Goal: Transaction & Acquisition: Purchase product/service

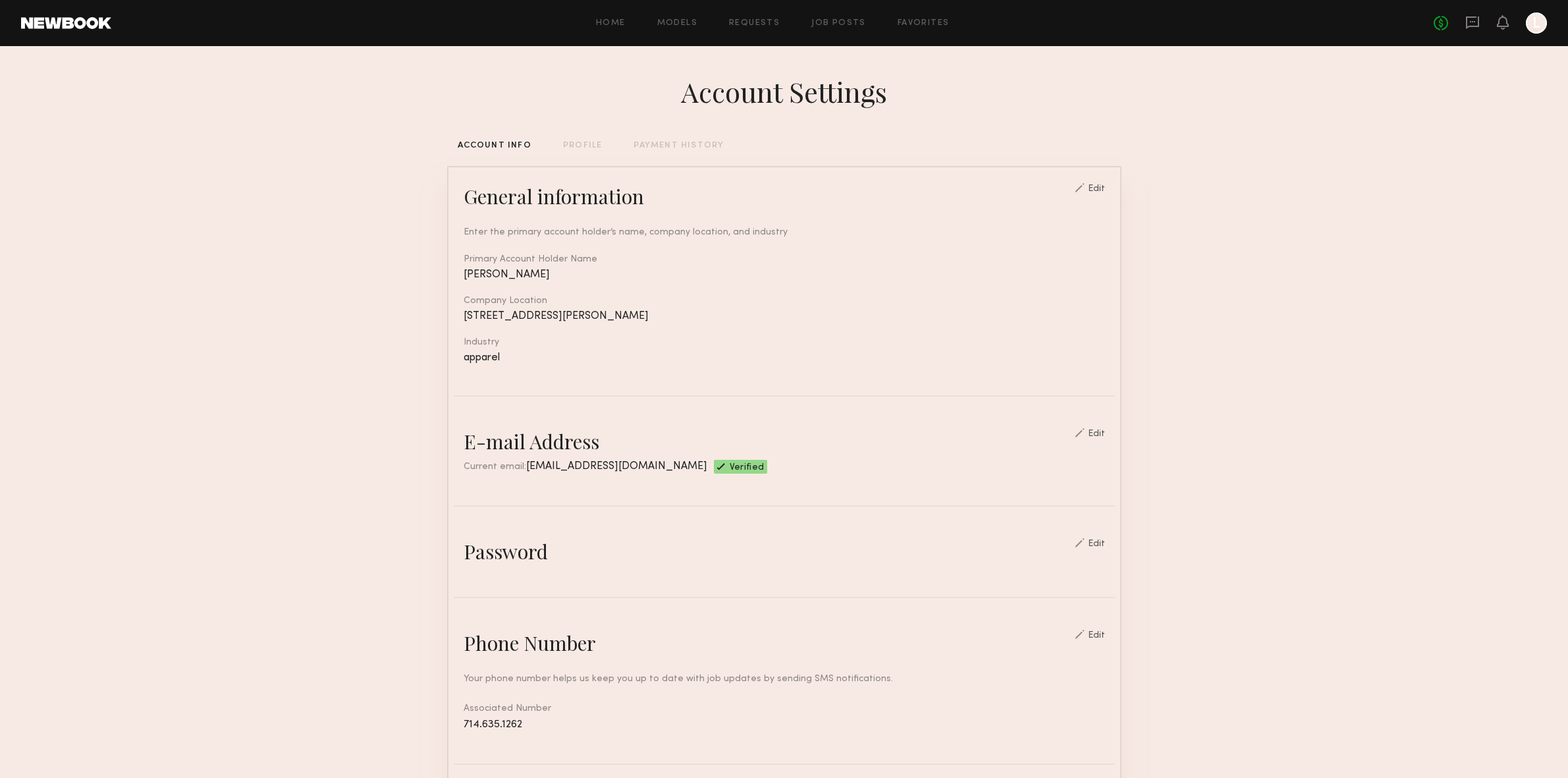
click at [1470, 21] on icon at bounding box center [1472, 22] width 5 height 1
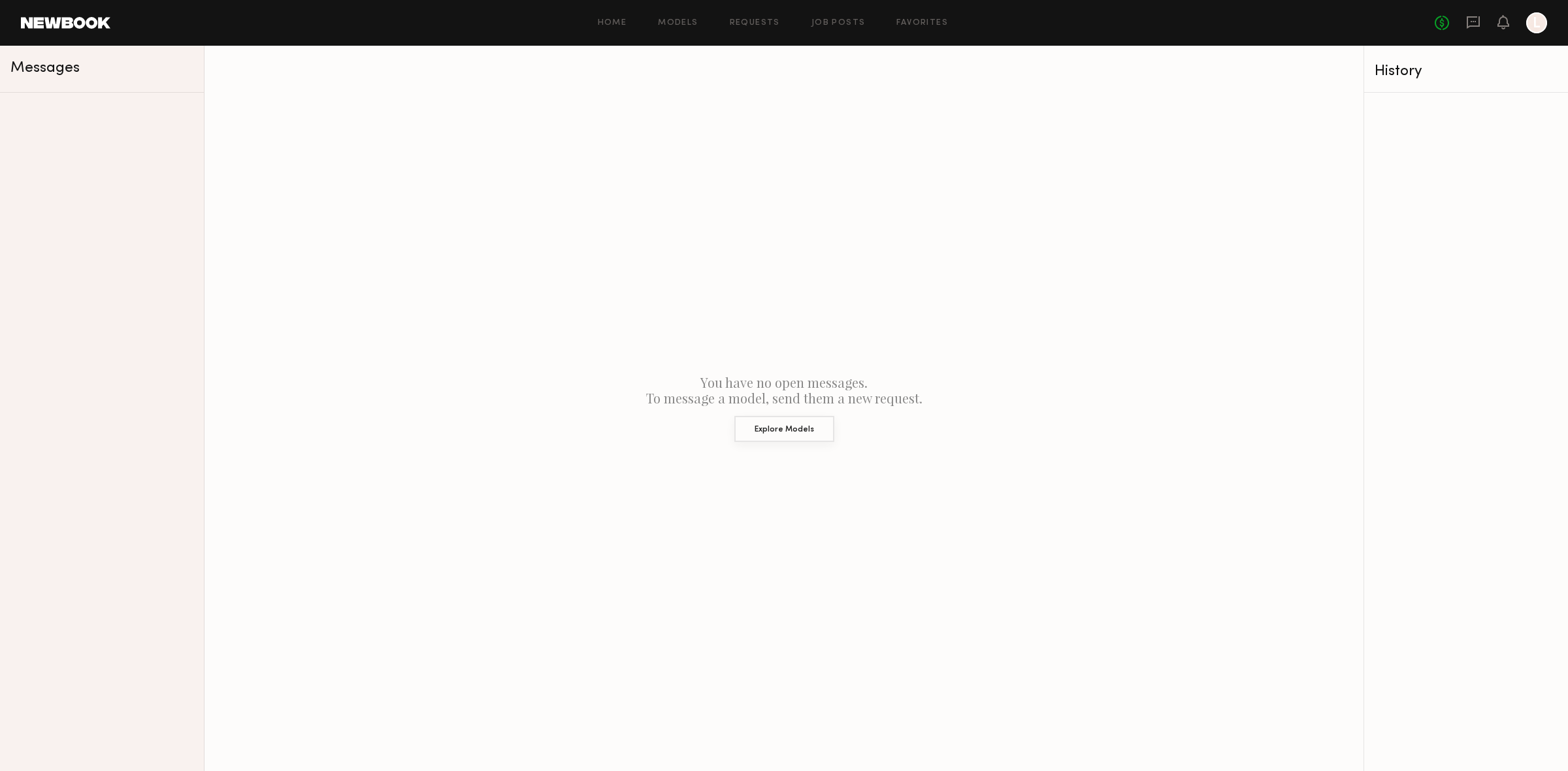
click at [794, 431] on button "Explore Models" at bounding box center [784, 429] width 100 height 26
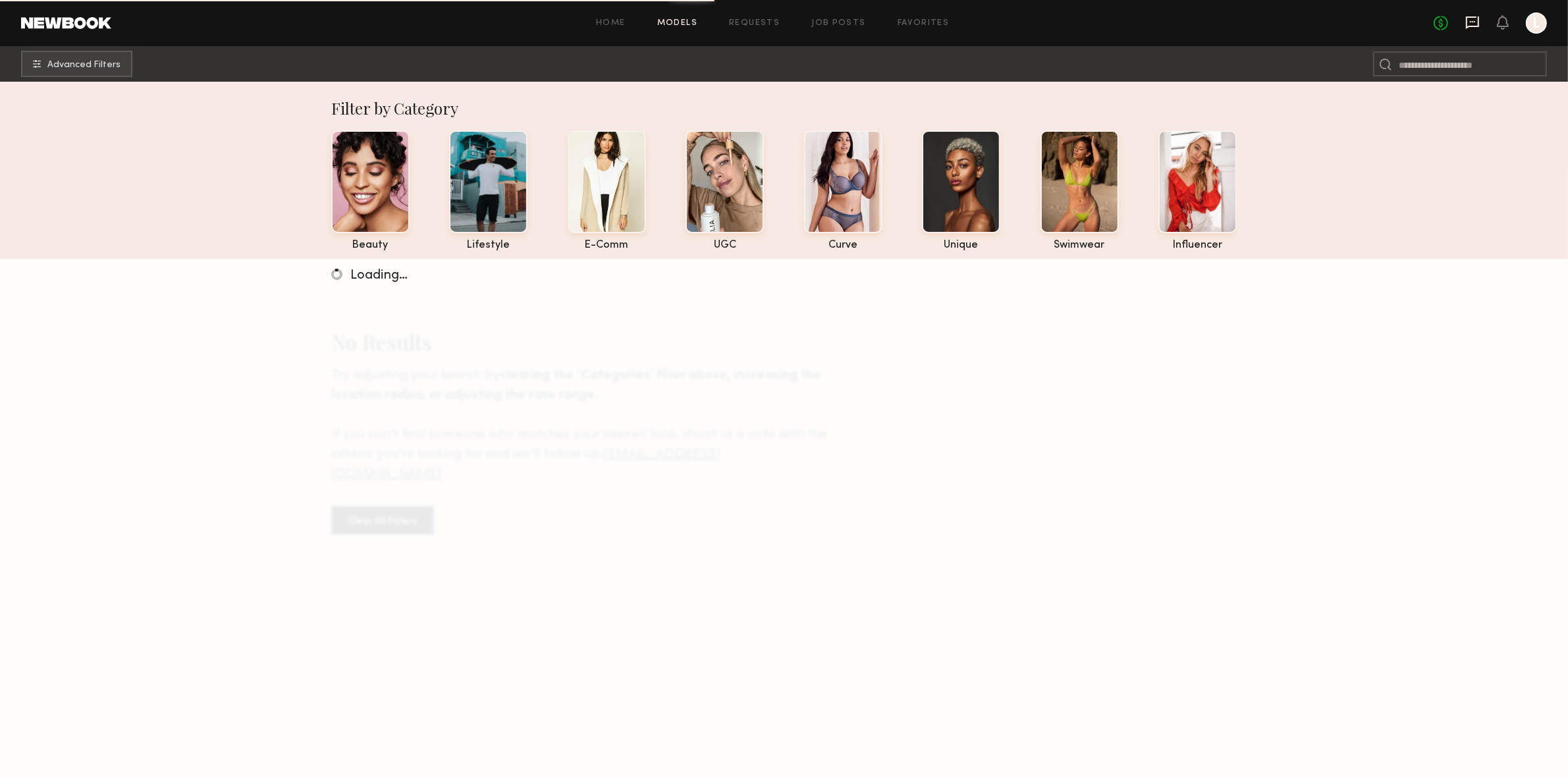
click at [1466, 19] on icon at bounding box center [1472, 22] width 13 height 12
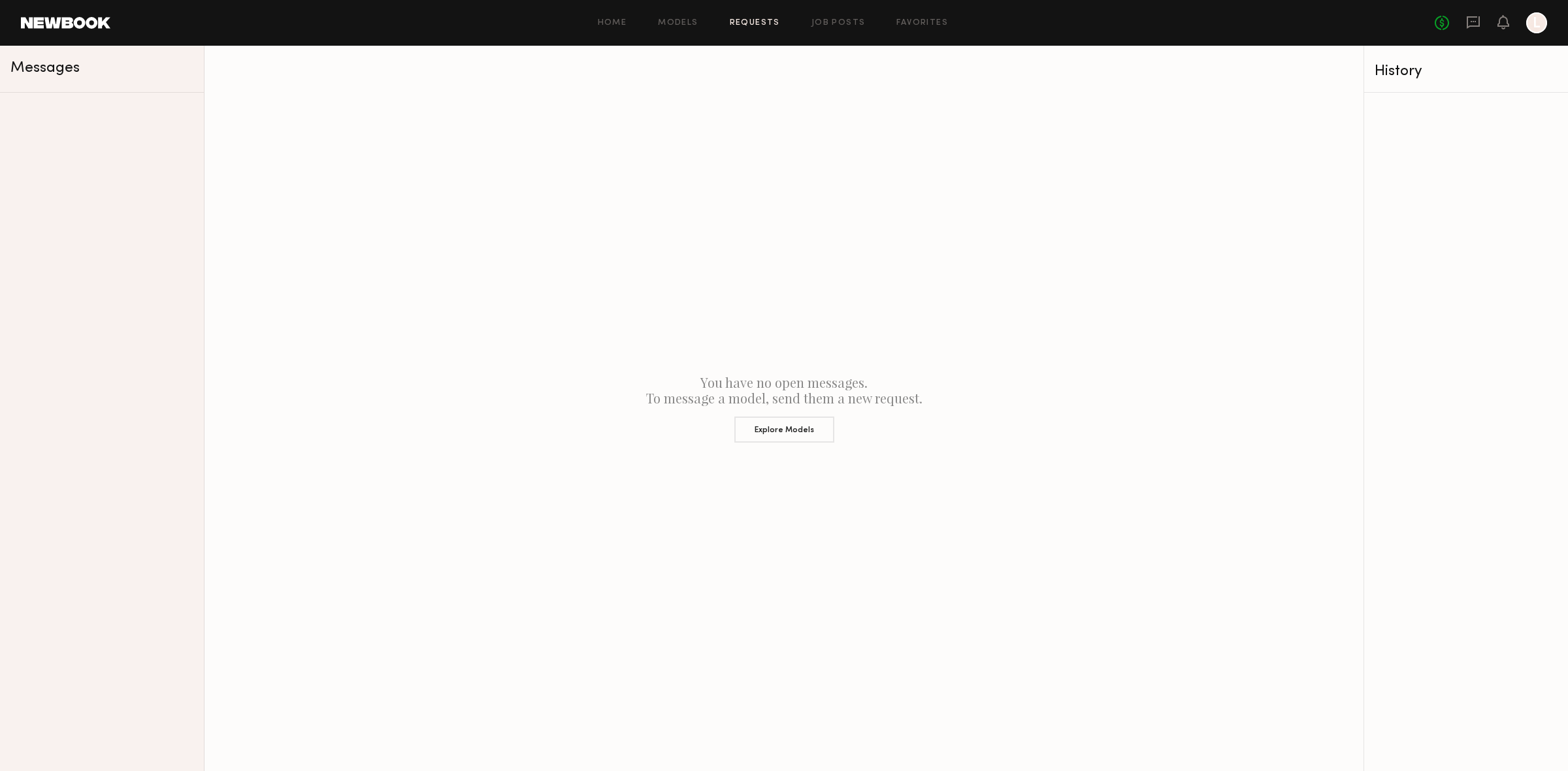
click at [756, 22] on link "Requests" at bounding box center [755, 23] width 50 height 9
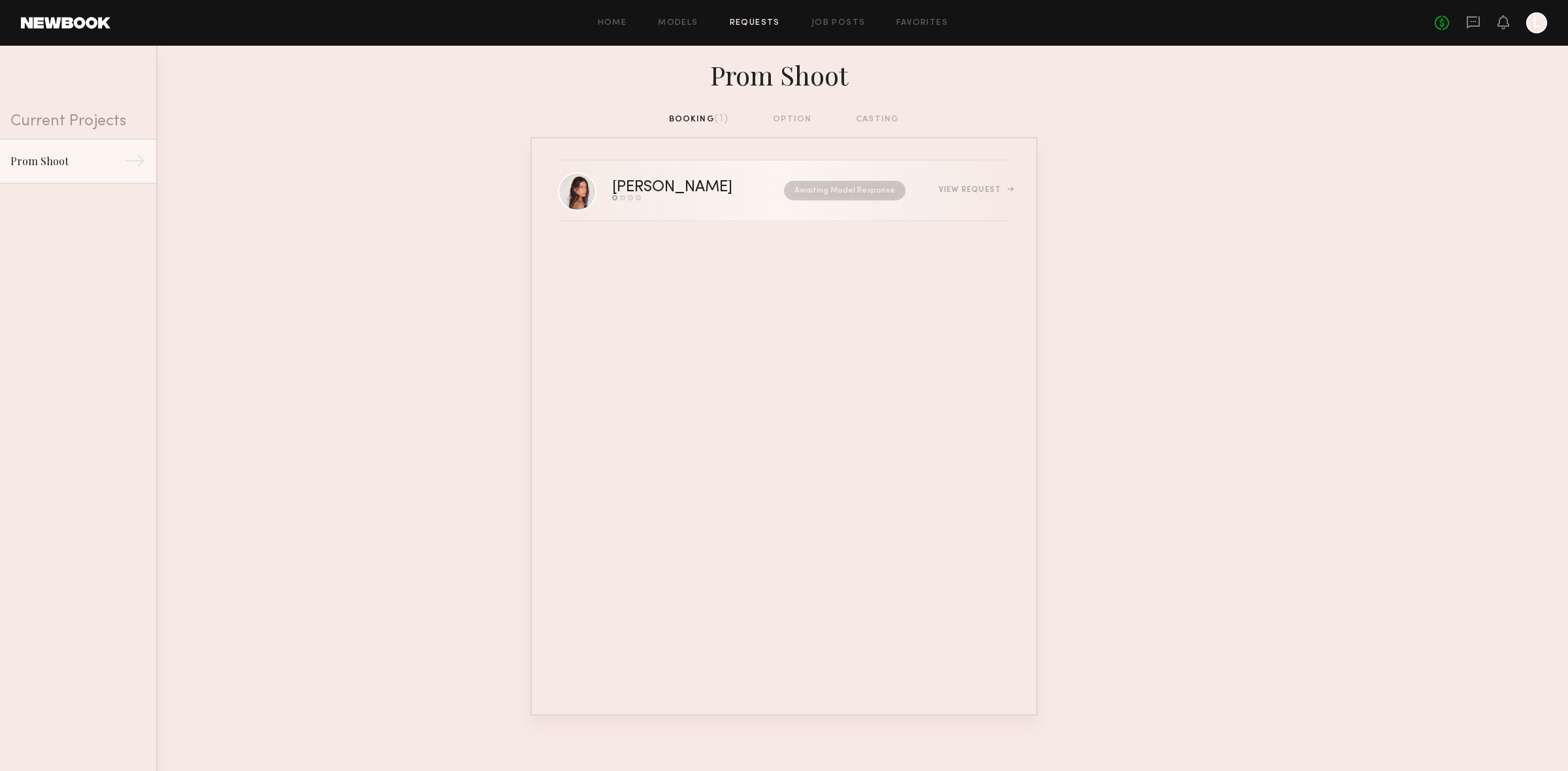
click at [635, 187] on div "Karyn T." at bounding box center [685, 188] width 147 height 15
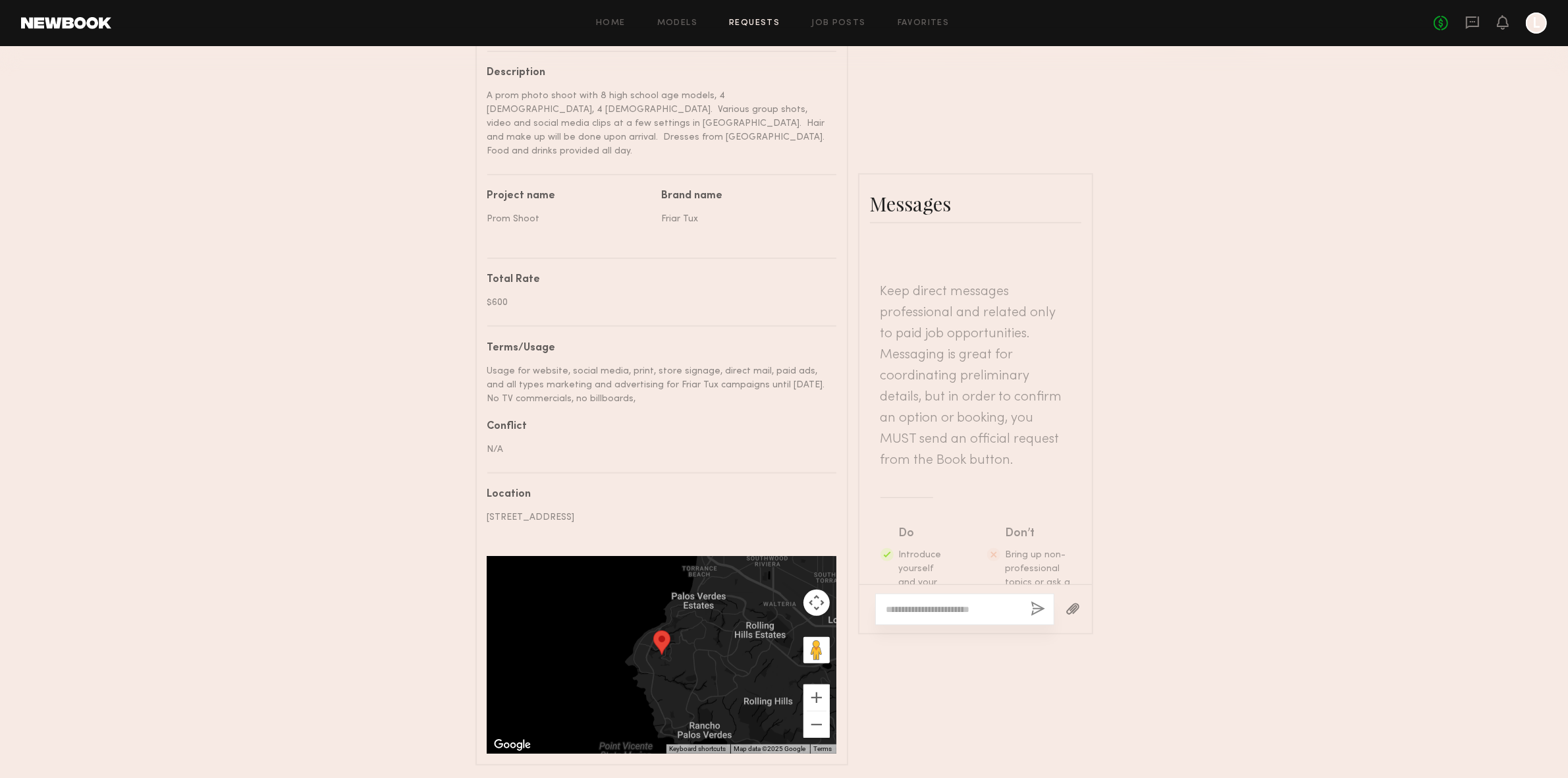
scroll to position [530, 0]
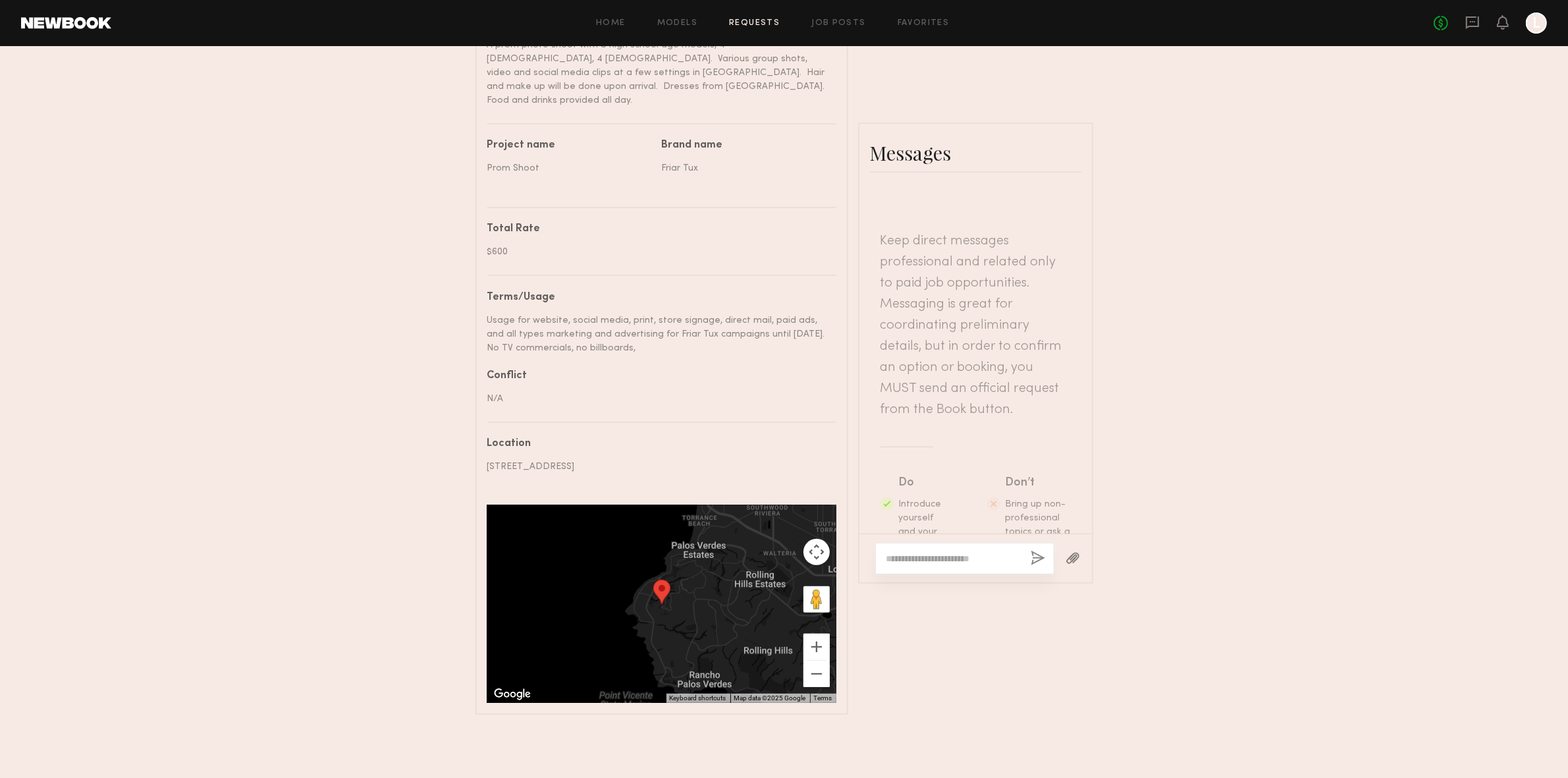
drag, startPoint x: 1074, startPoint y: 348, endPoint x: 1084, endPoint y: 347, distance: 10.0
click at [1084, 347] on div "Keep direct messages professional and related only to paid job opportunities. M…" at bounding box center [976, 358] width 233 height 350
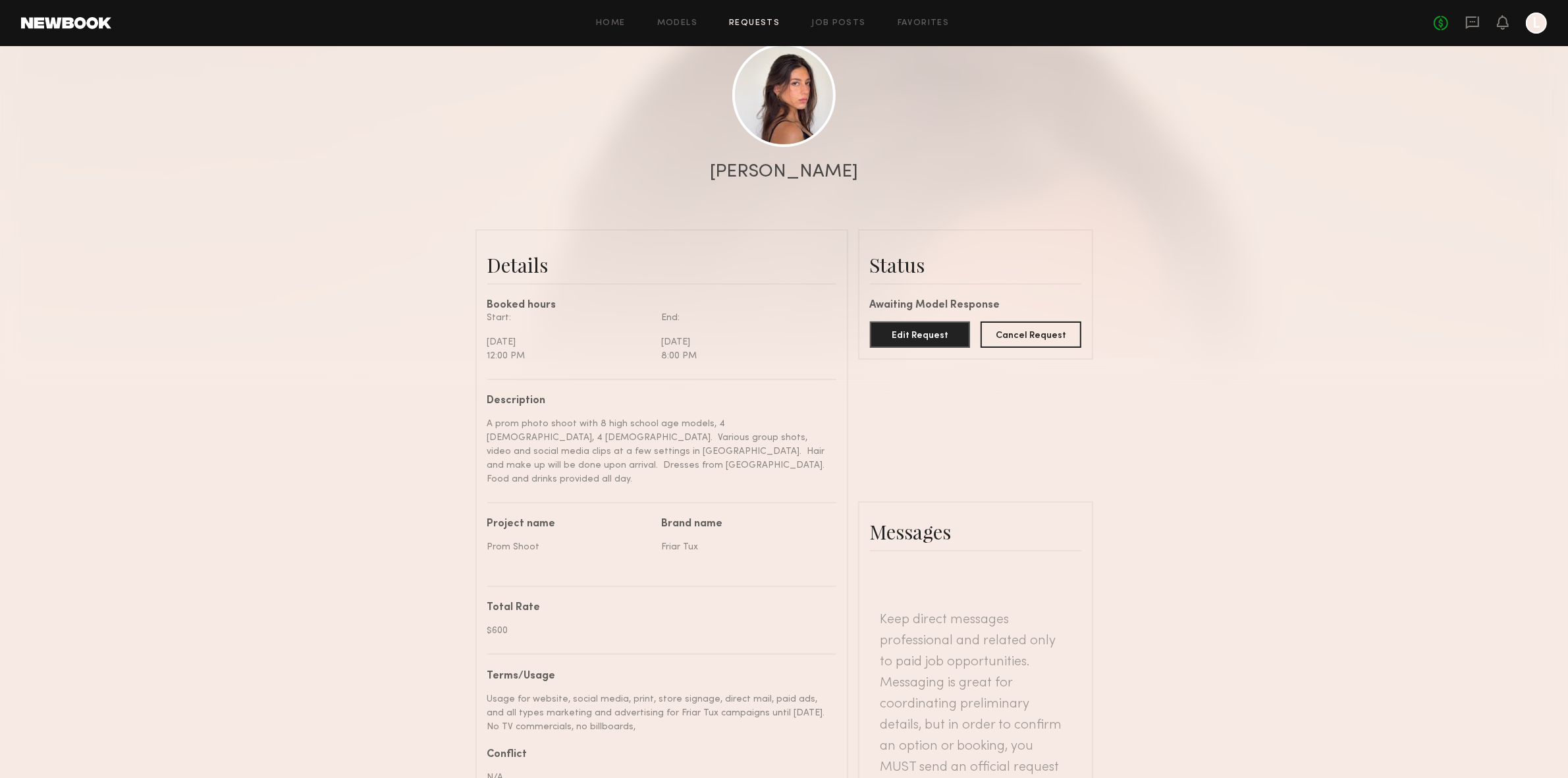
scroll to position [0, 0]
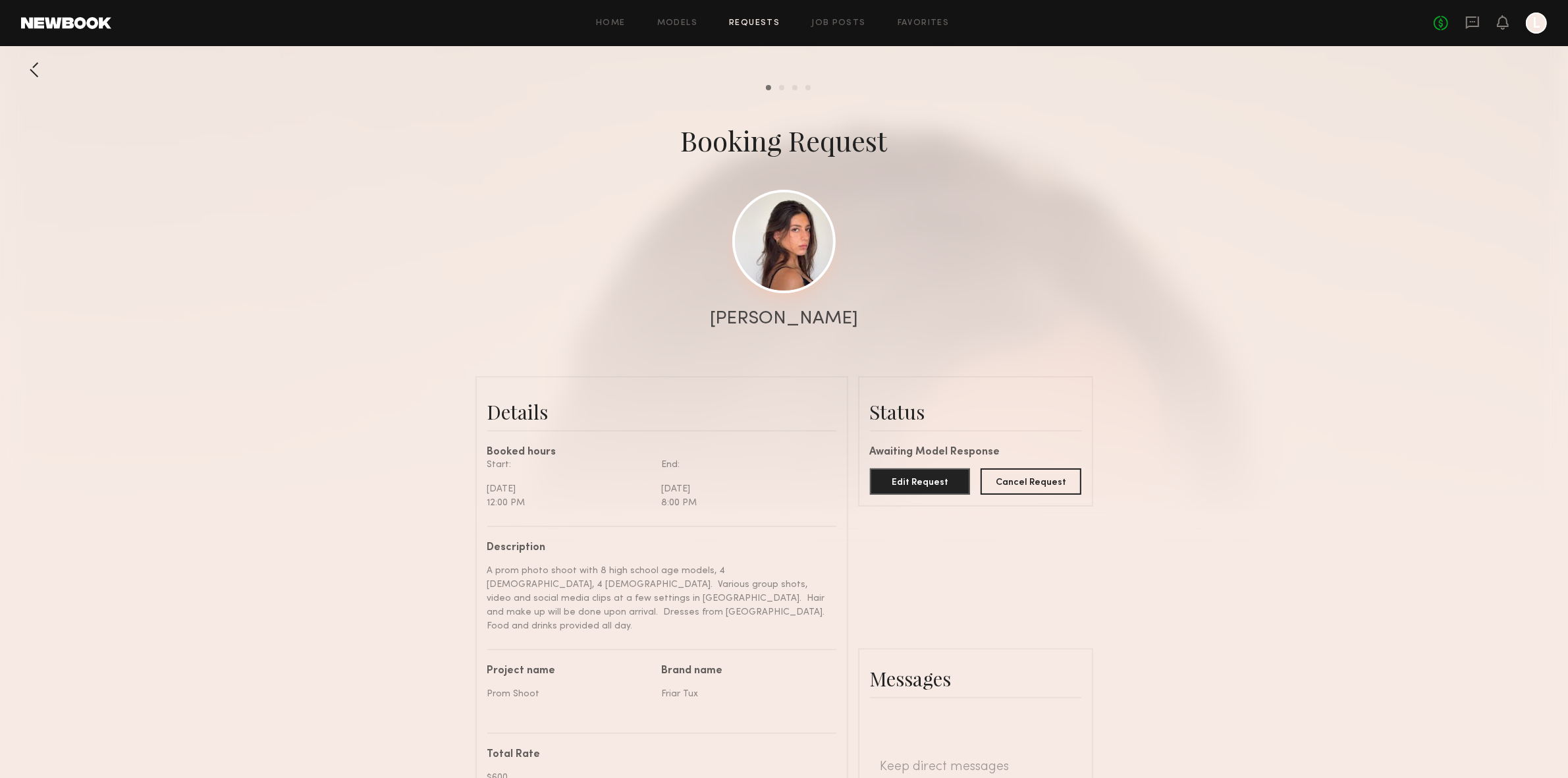
click at [818, 215] on link at bounding box center [784, 241] width 104 height 104
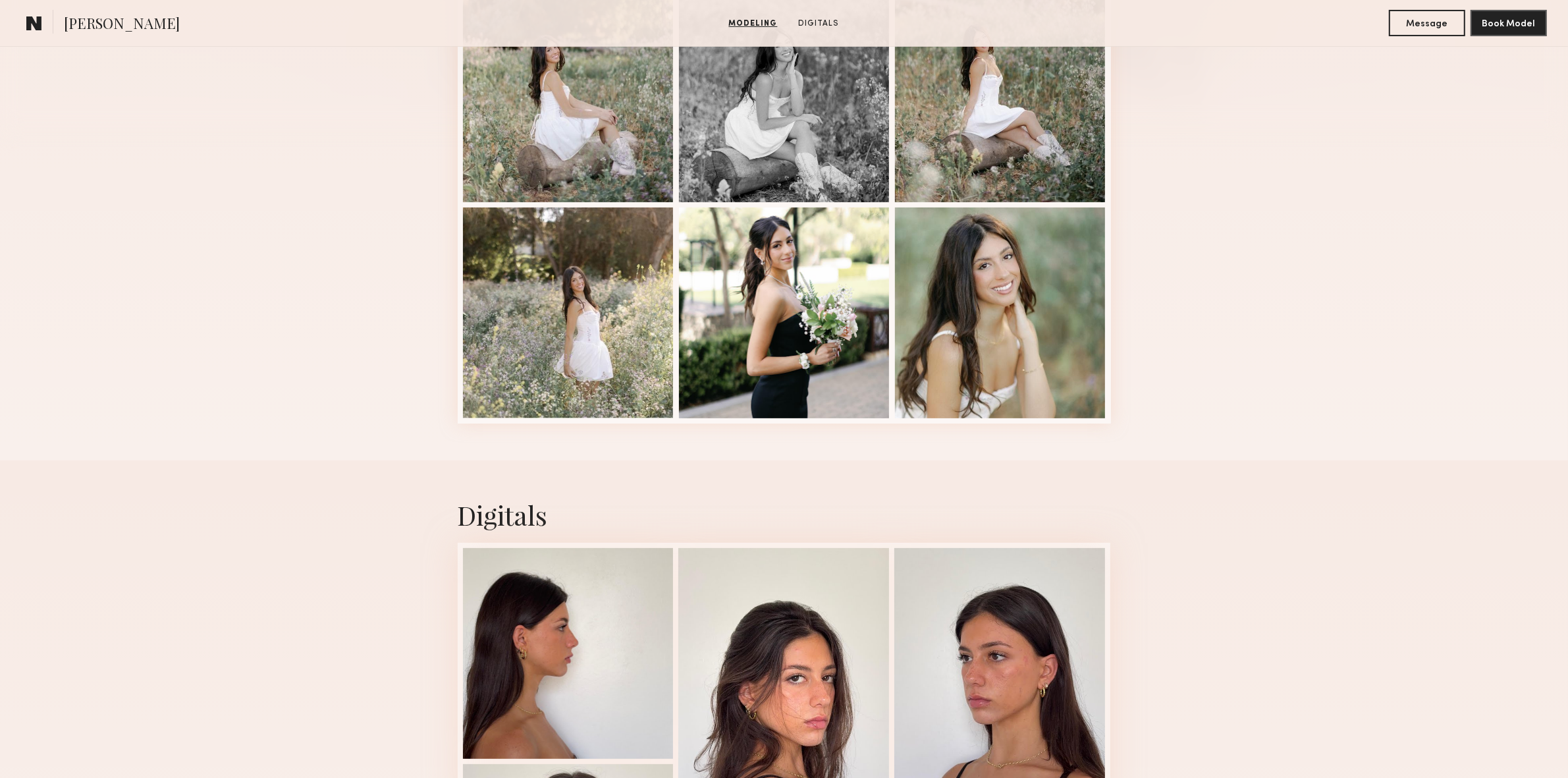
scroll to position [393, 0]
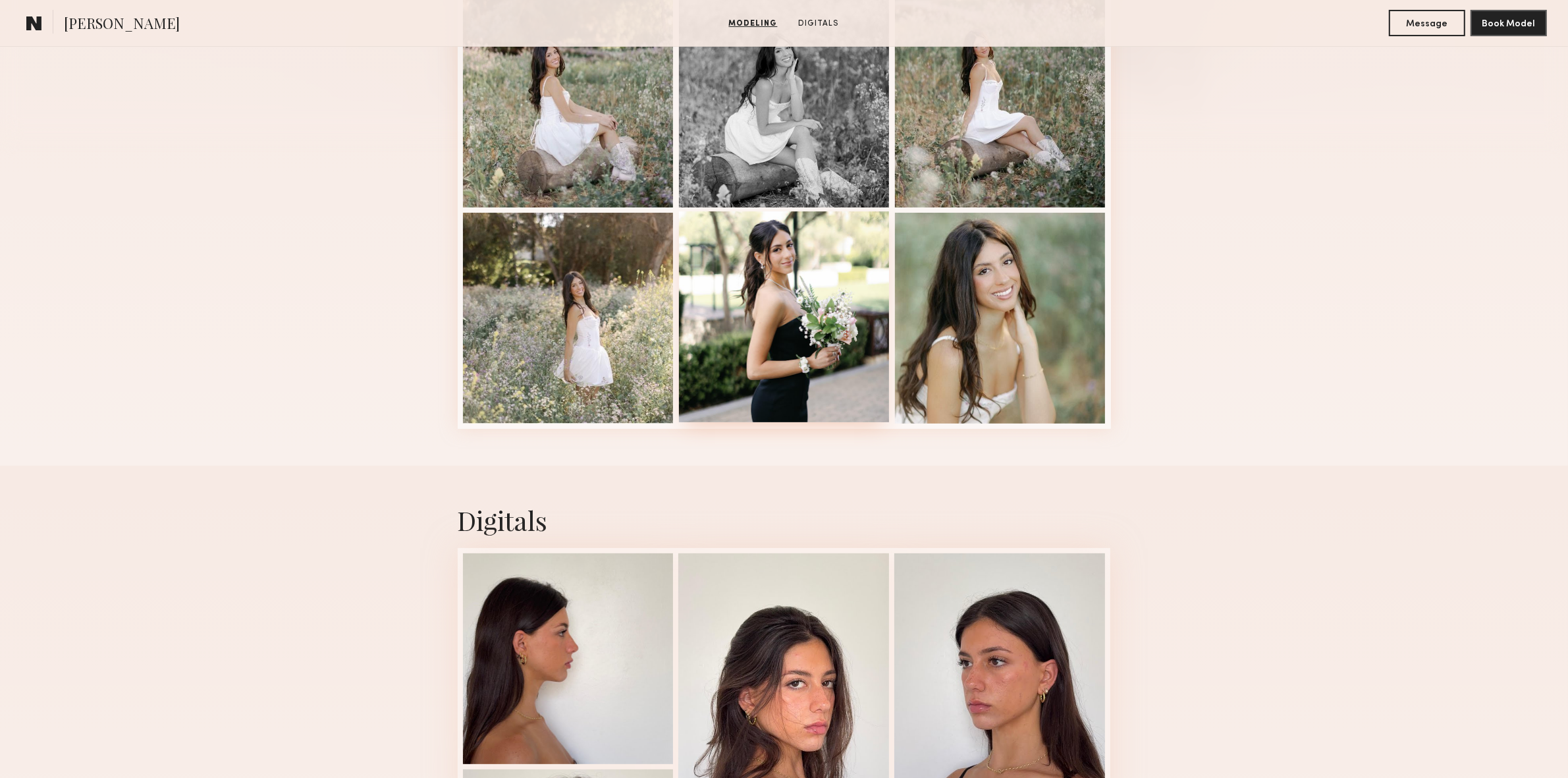
click at [800, 294] on div at bounding box center [784, 317] width 211 height 211
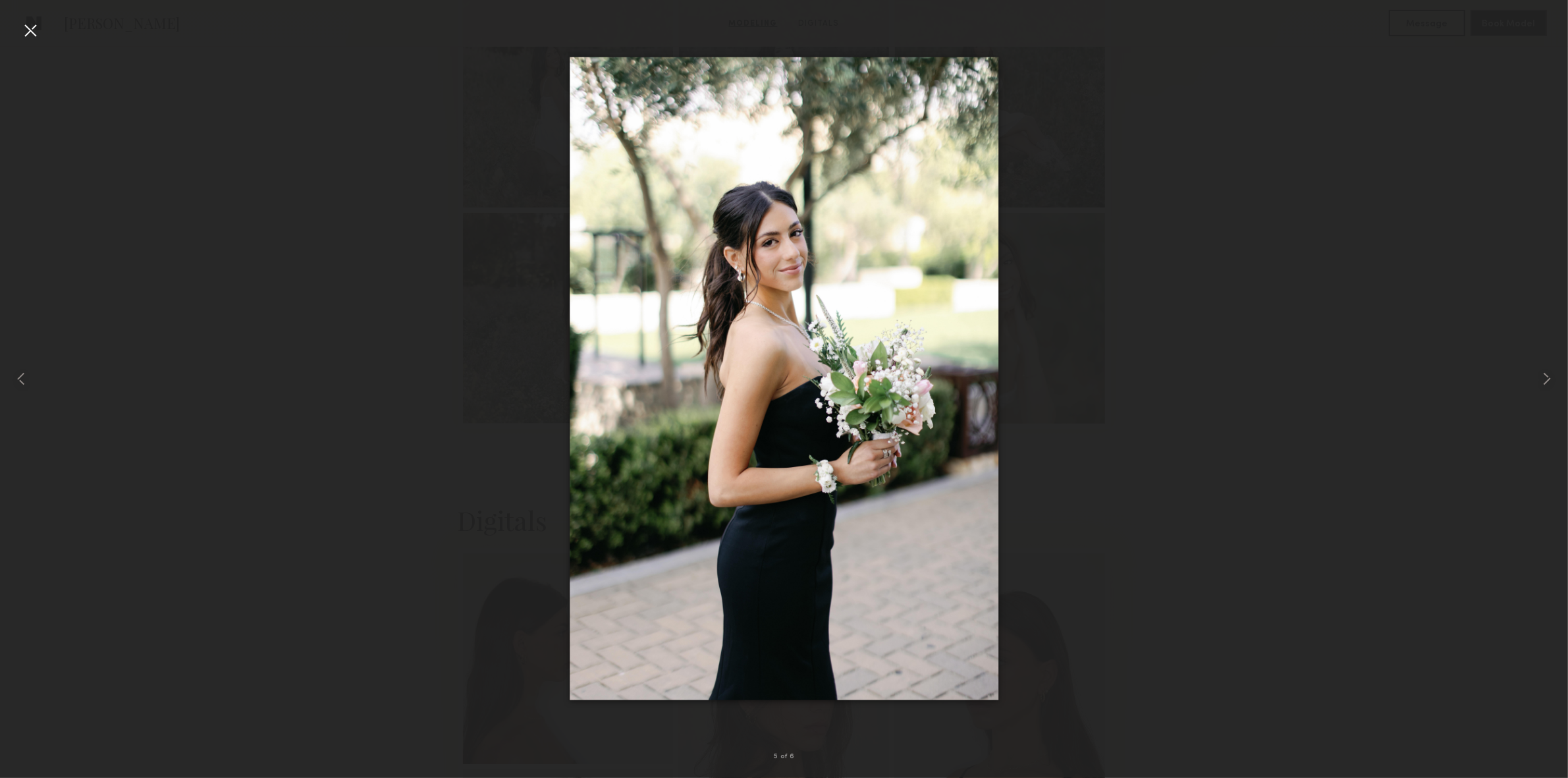
click at [35, 32] on div at bounding box center [30, 30] width 21 height 21
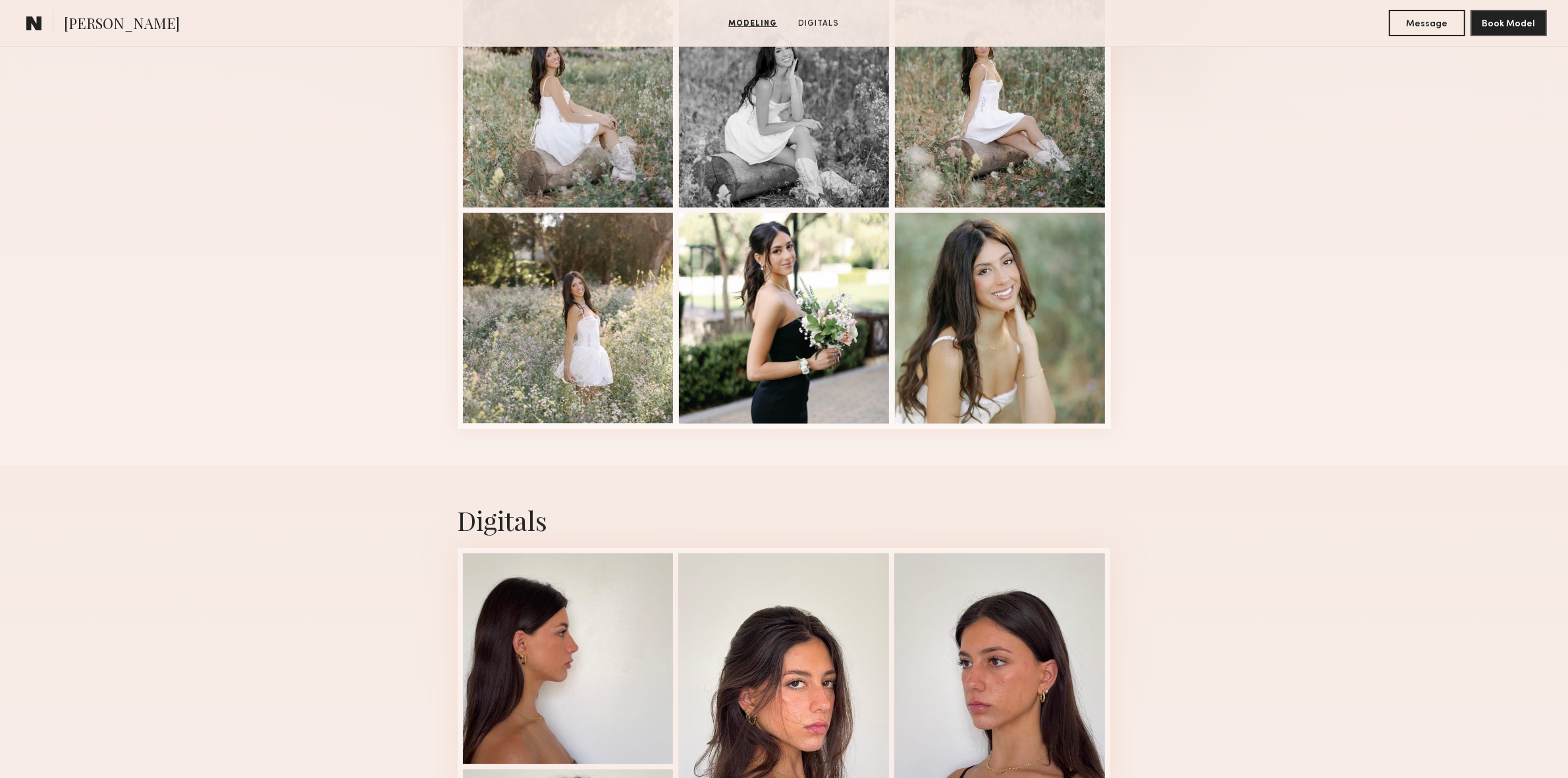
scroll to position [0, 0]
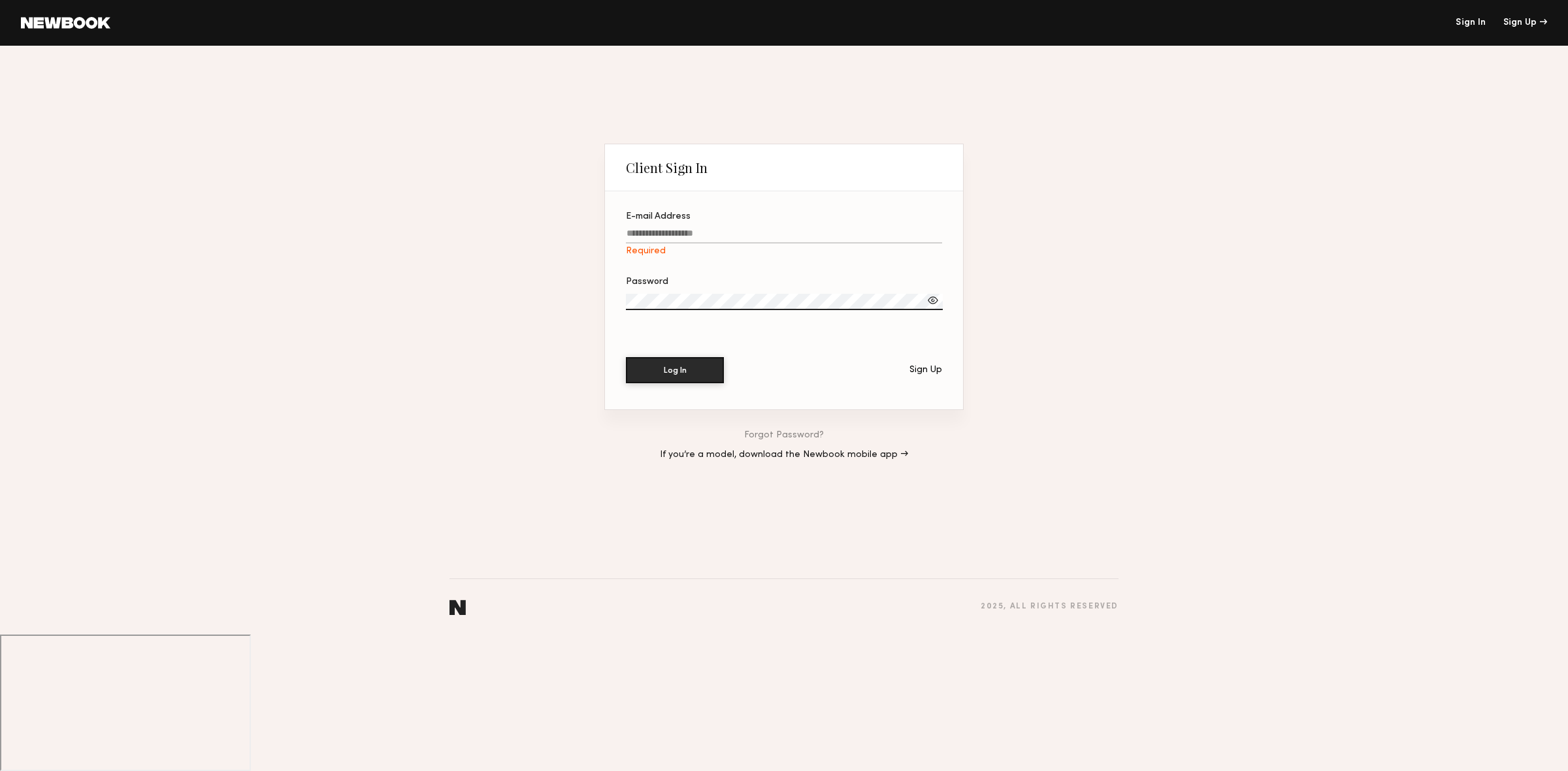
type input "**********"
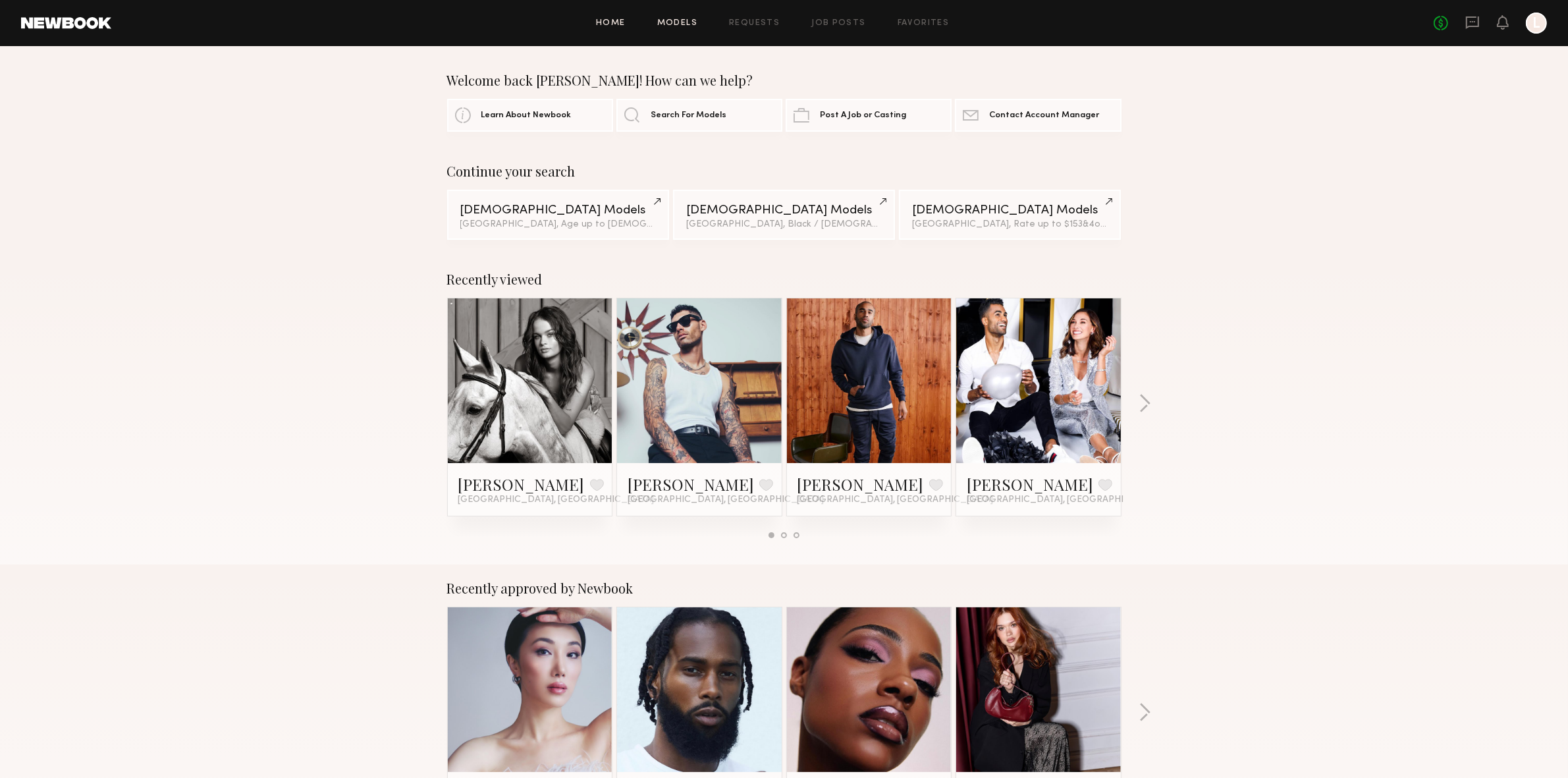
click at [677, 23] on link "Models" at bounding box center [677, 23] width 40 height 9
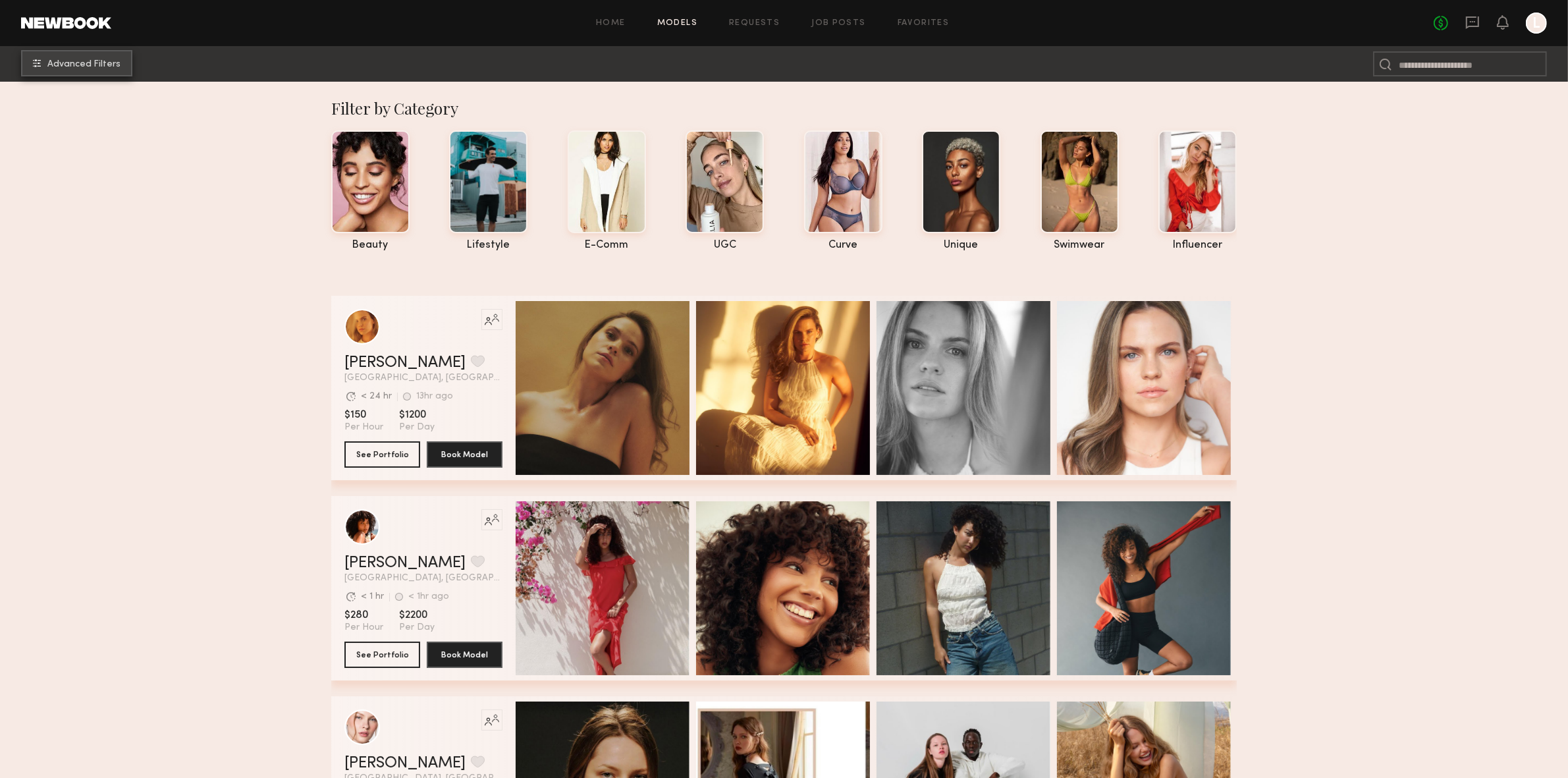
click at [88, 65] on span "Advanced Filters" at bounding box center [83, 65] width 73 height 9
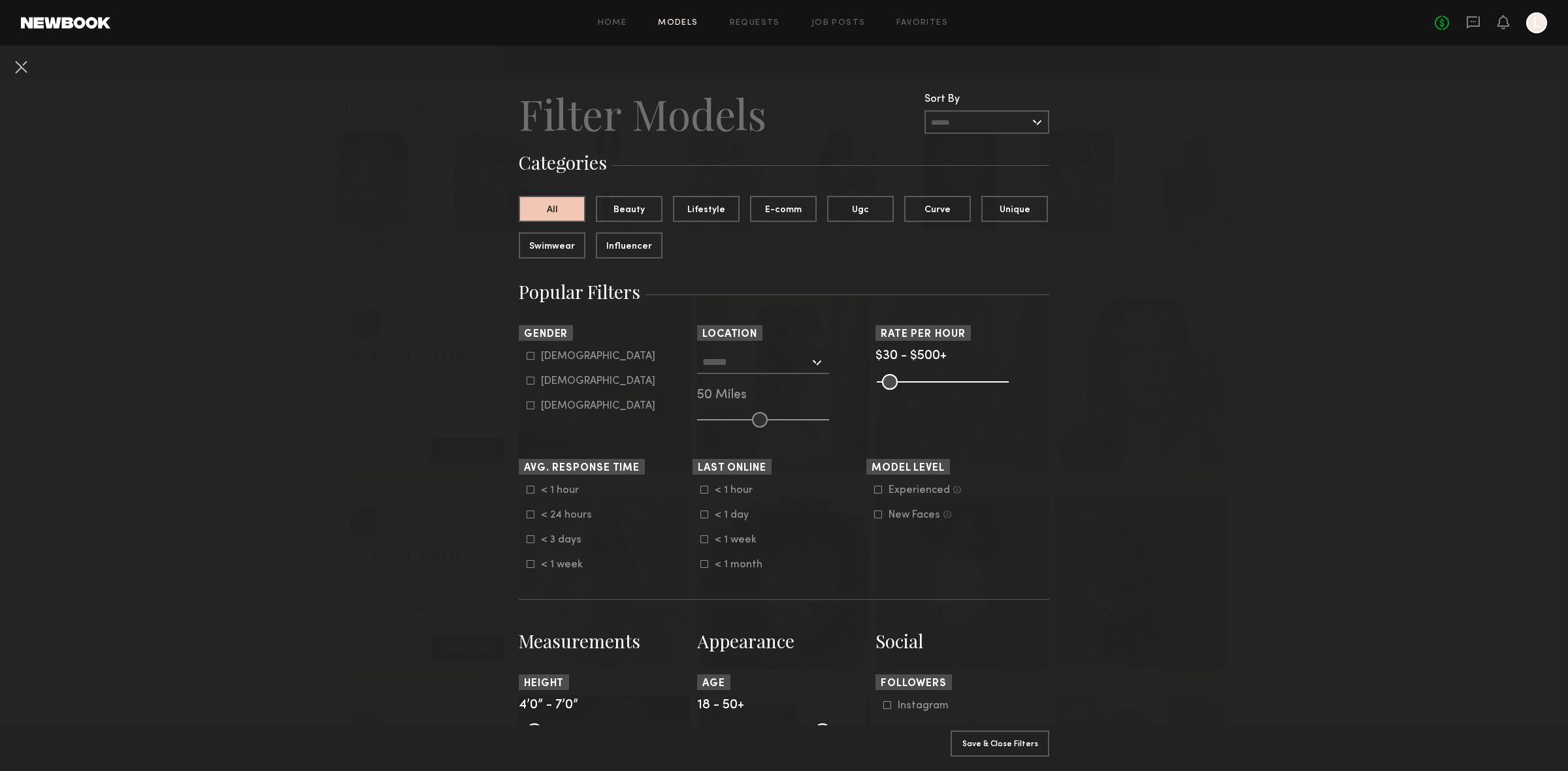
click at [559, 380] on div "Female" at bounding box center [597, 381] width 114 height 8
type input "**"
click at [792, 362] on input "text" at bounding box center [756, 361] width 107 height 22
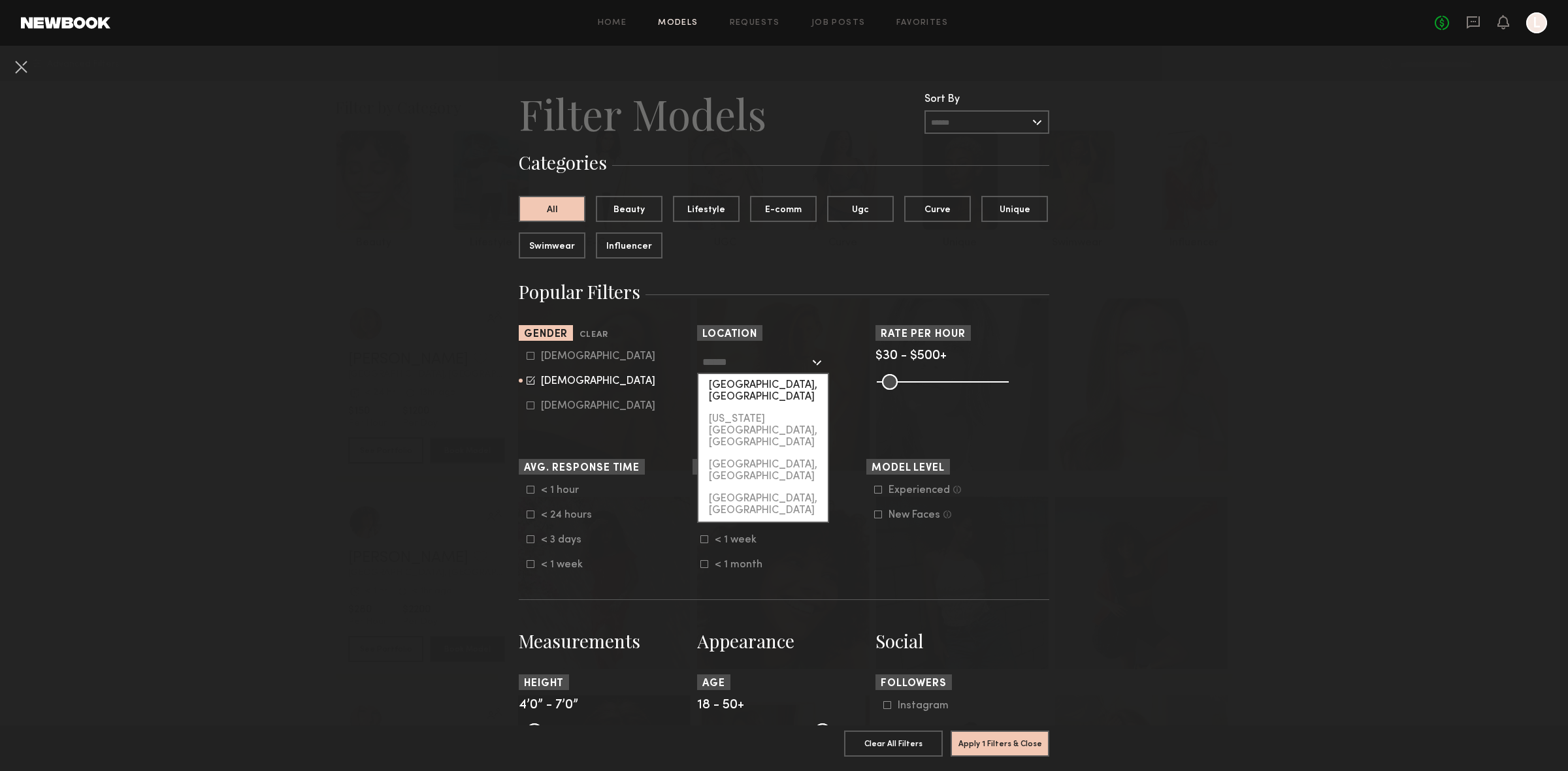
click at [733, 377] on div "Los Angeles, CA" at bounding box center [763, 391] width 129 height 34
type input "**********"
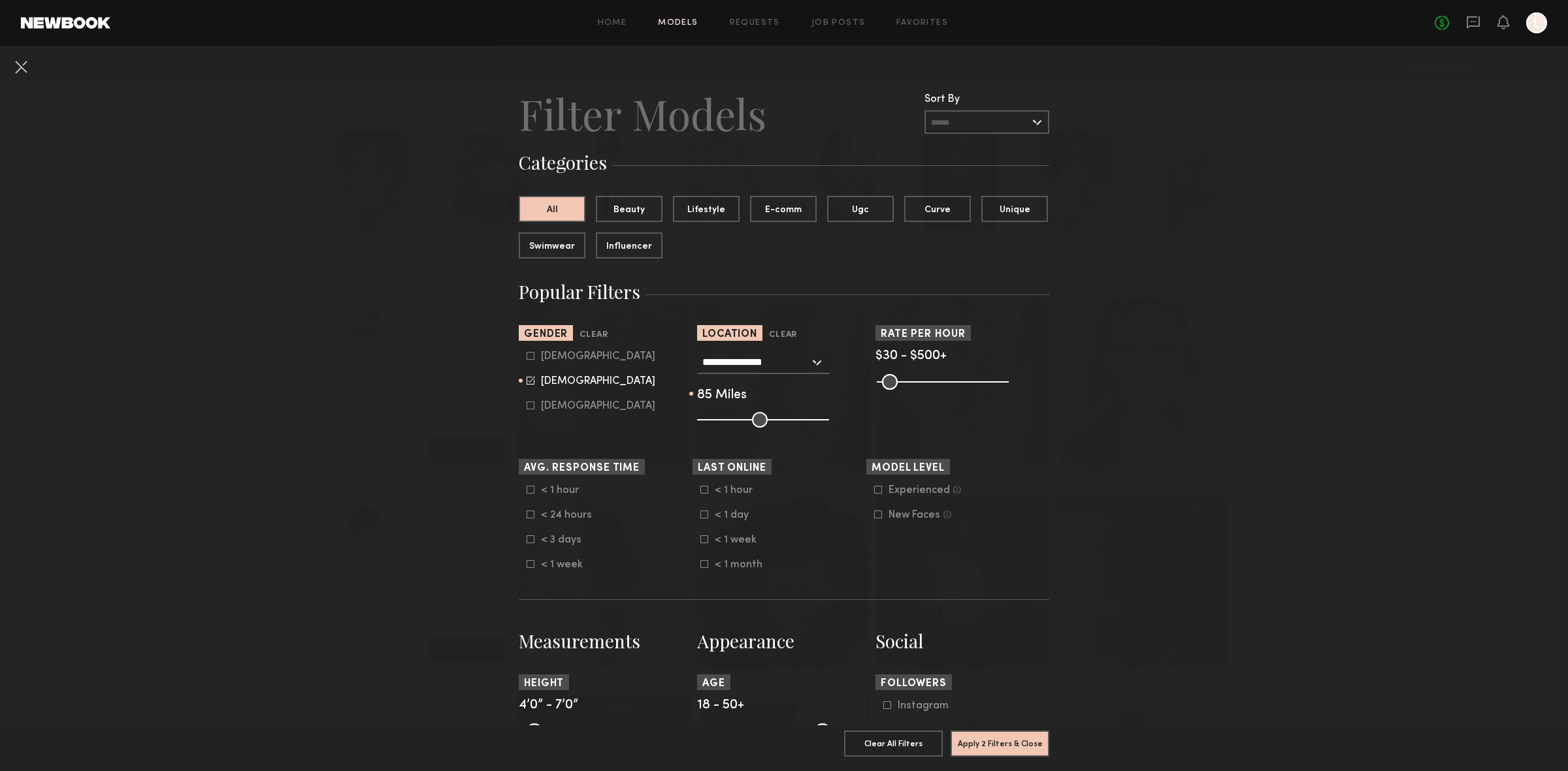
drag, startPoint x: 750, startPoint y: 415, endPoint x: 797, endPoint y: 422, distance: 47.5
type input "**"
click at [797, 422] on input "range" at bounding box center [763, 420] width 132 height 16
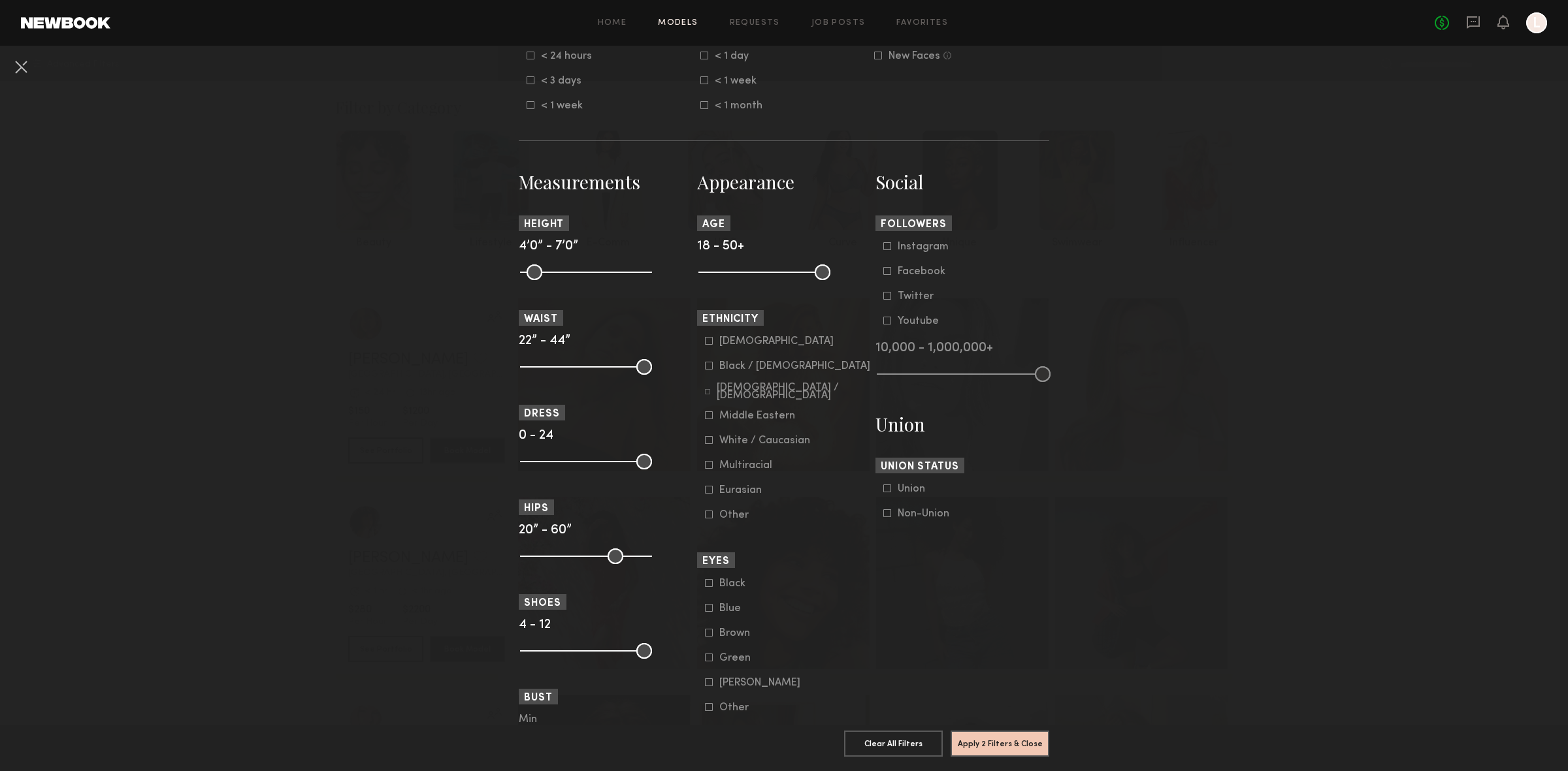
scroll to position [466, 0]
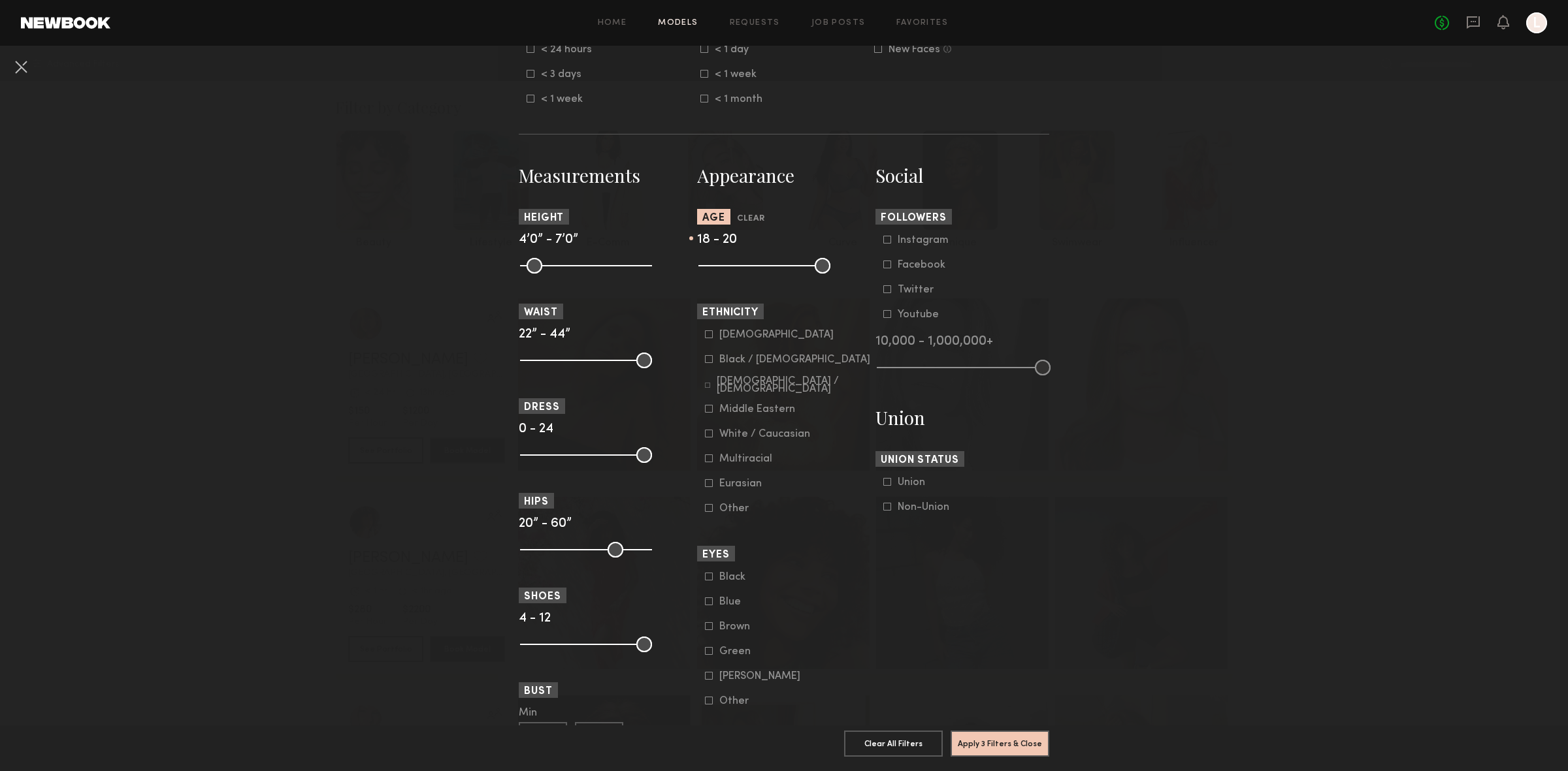
drag, startPoint x: 817, startPoint y: 263, endPoint x: 710, endPoint y: 274, distance: 107.6
click at [710, 274] on input "range" at bounding box center [764, 266] width 132 height 16
type input "**"
click at [707, 264] on input "range" at bounding box center [764, 266] width 132 height 16
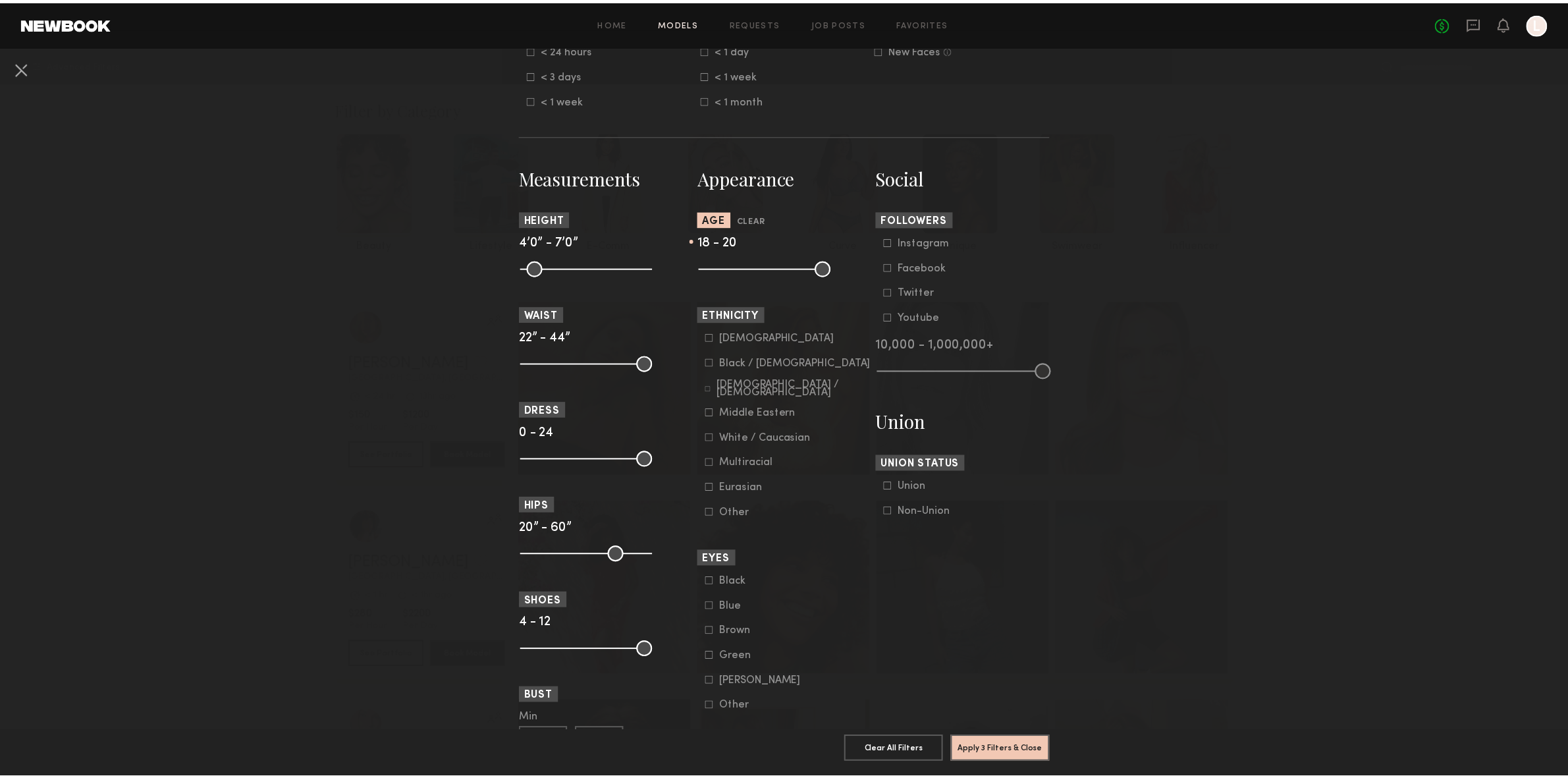
scroll to position [653, 0]
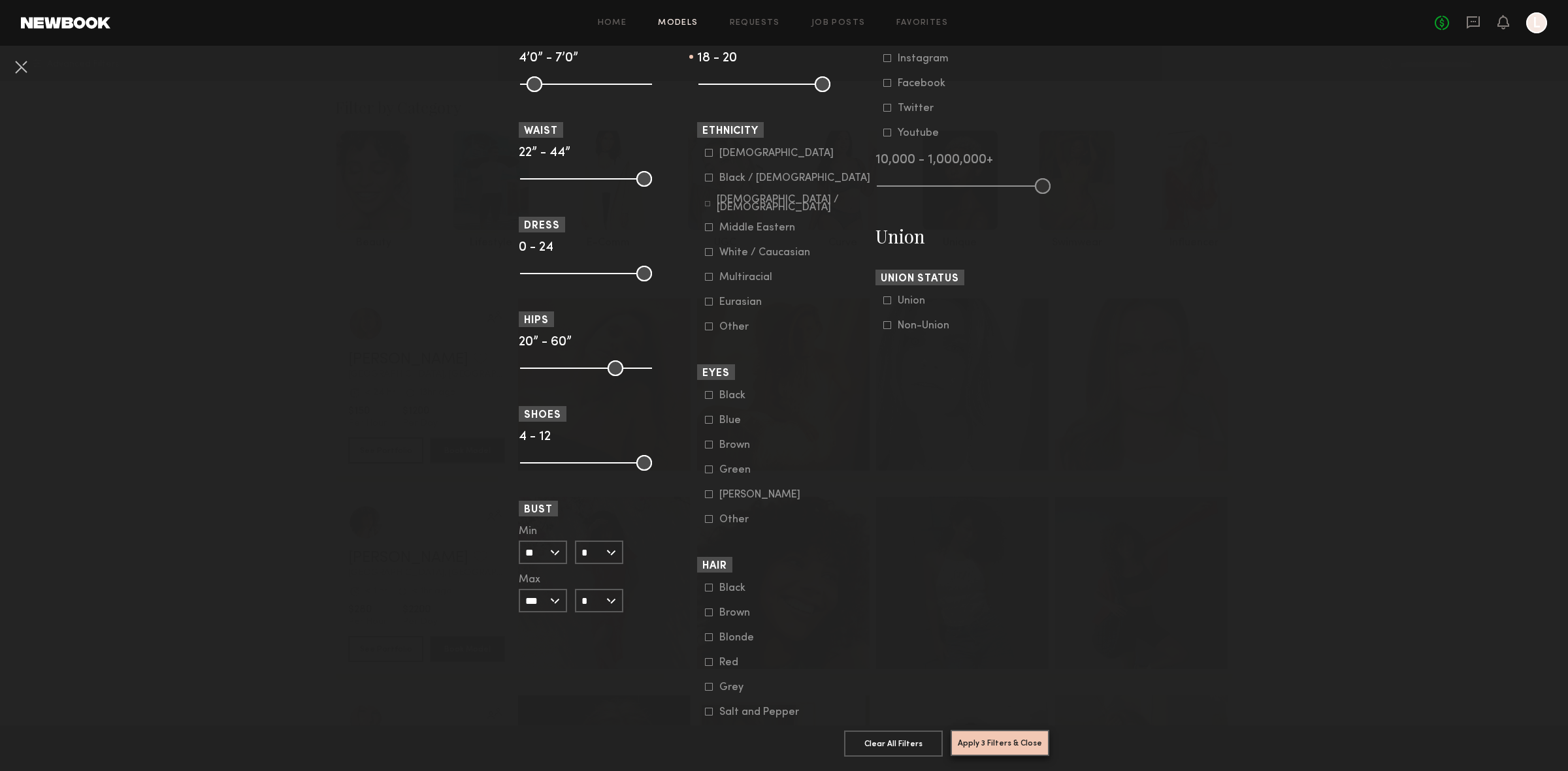
click at [970, 731] on button "Apply 3 Filters & Close" at bounding box center [999, 743] width 98 height 26
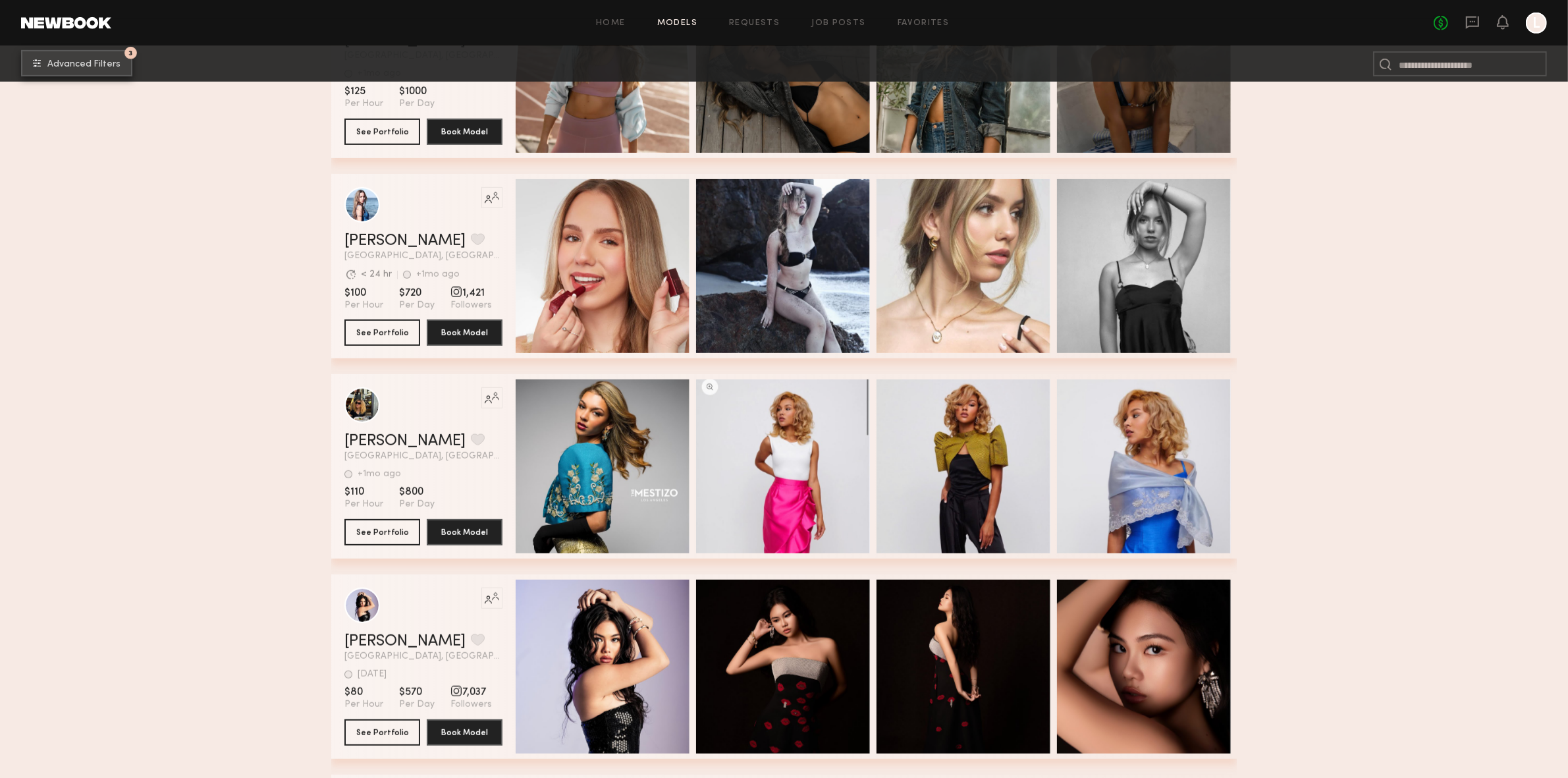
scroll to position [1066, 0]
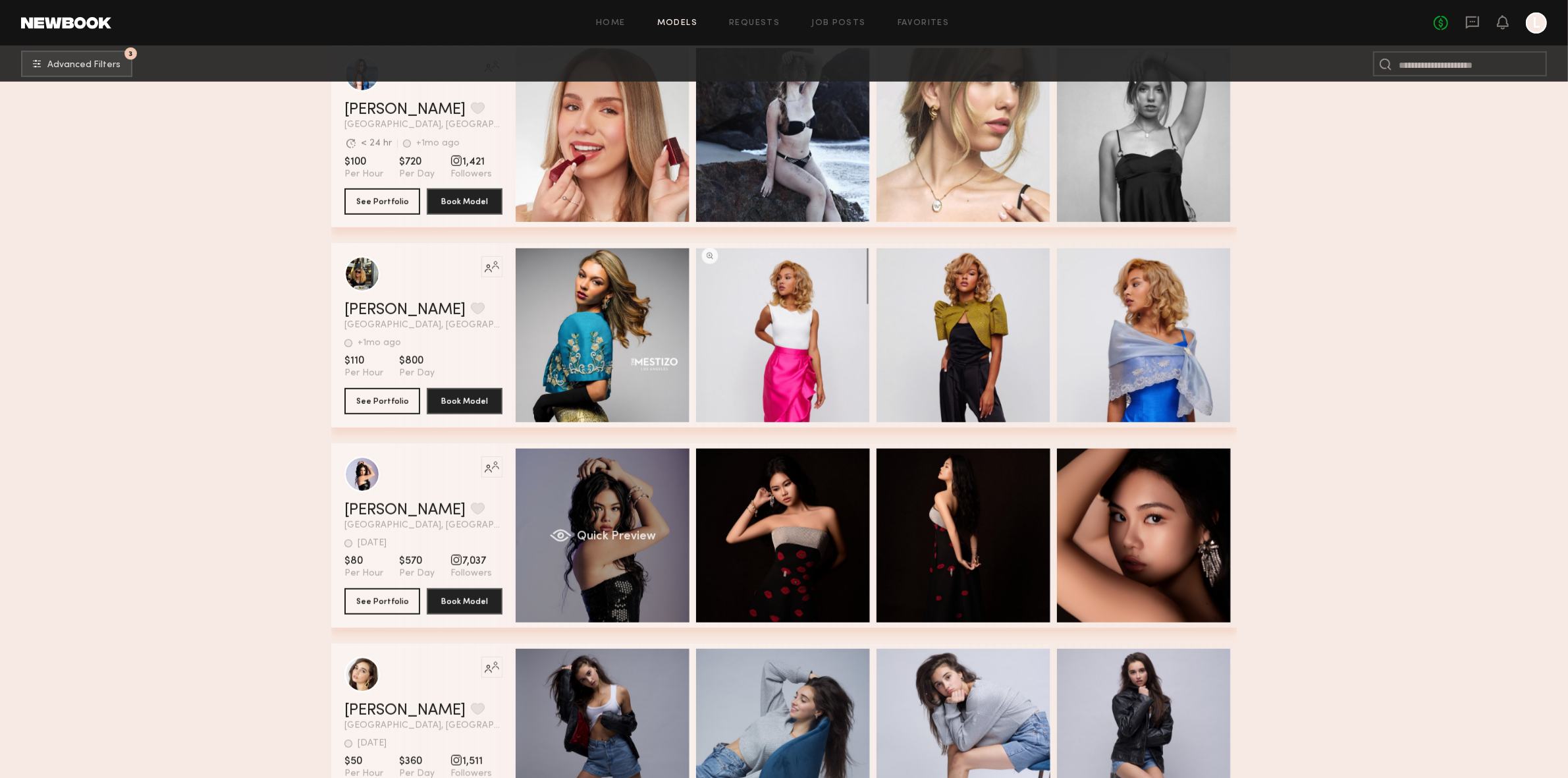
click at [613, 543] on span "Quick Preview" at bounding box center [616, 537] width 79 height 12
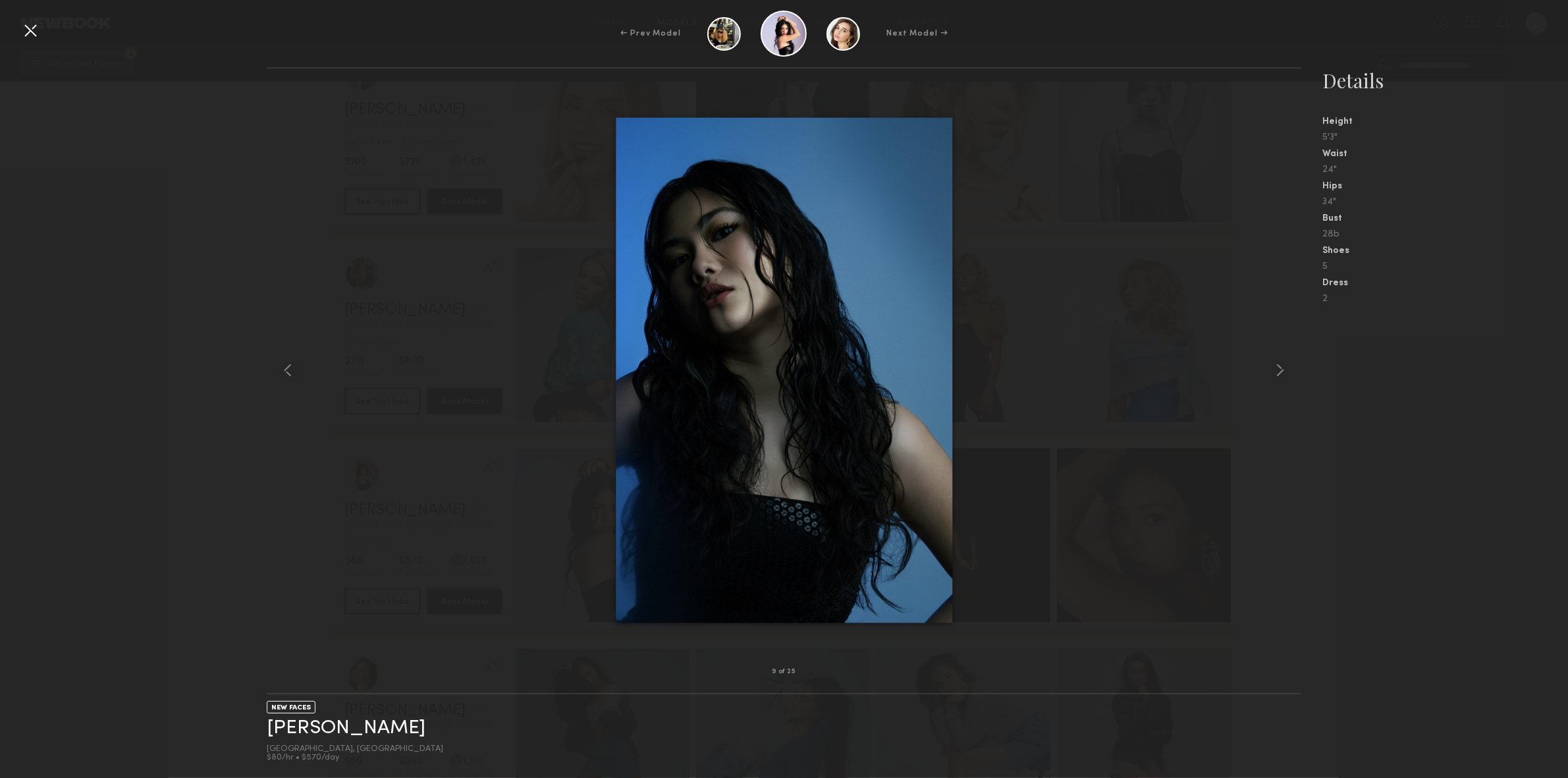
click at [27, 32] on div at bounding box center [30, 30] width 21 height 21
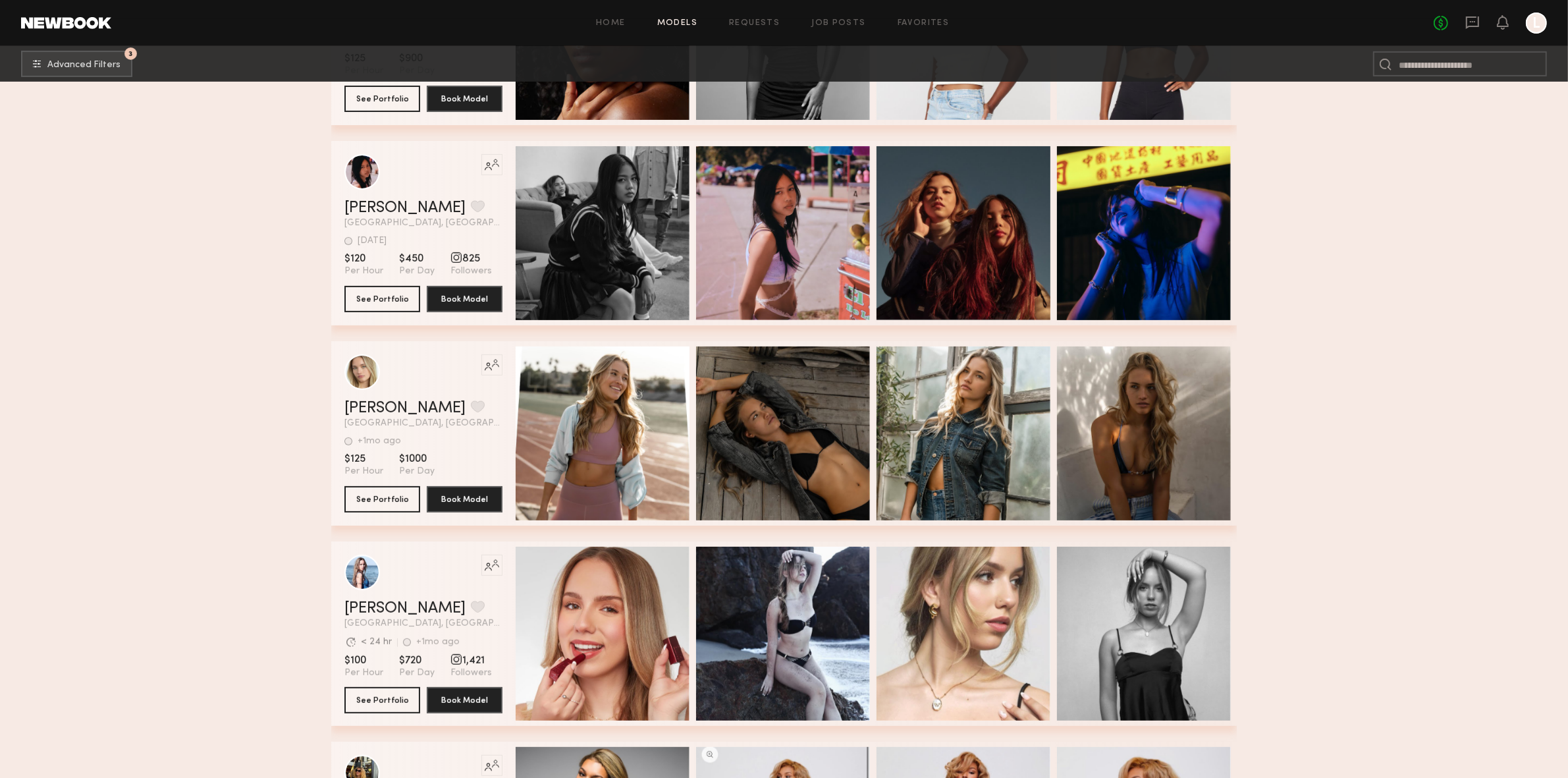
scroll to position [466, 0]
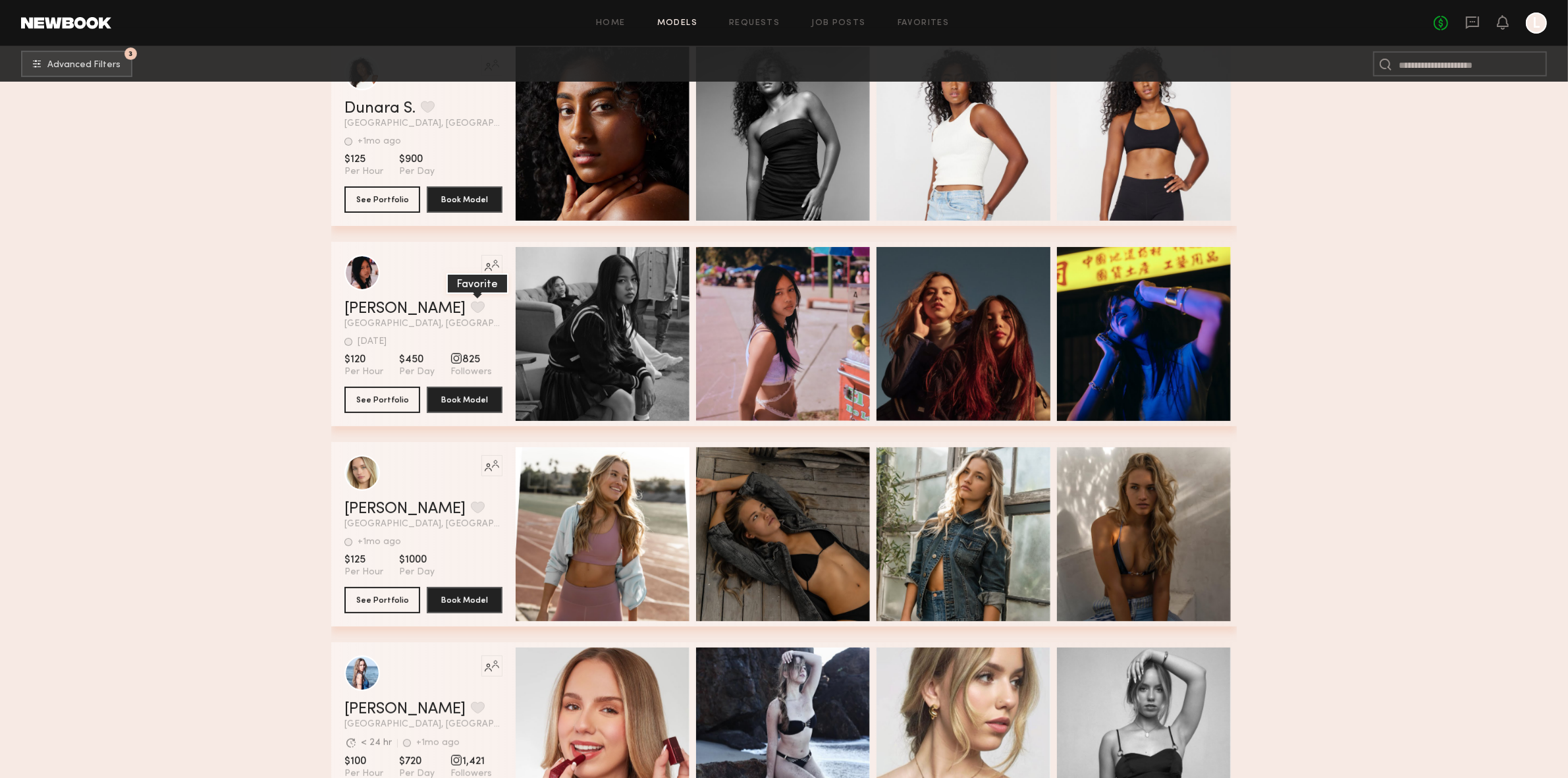
click at [471, 306] on button "grid" at bounding box center [478, 307] width 14 height 12
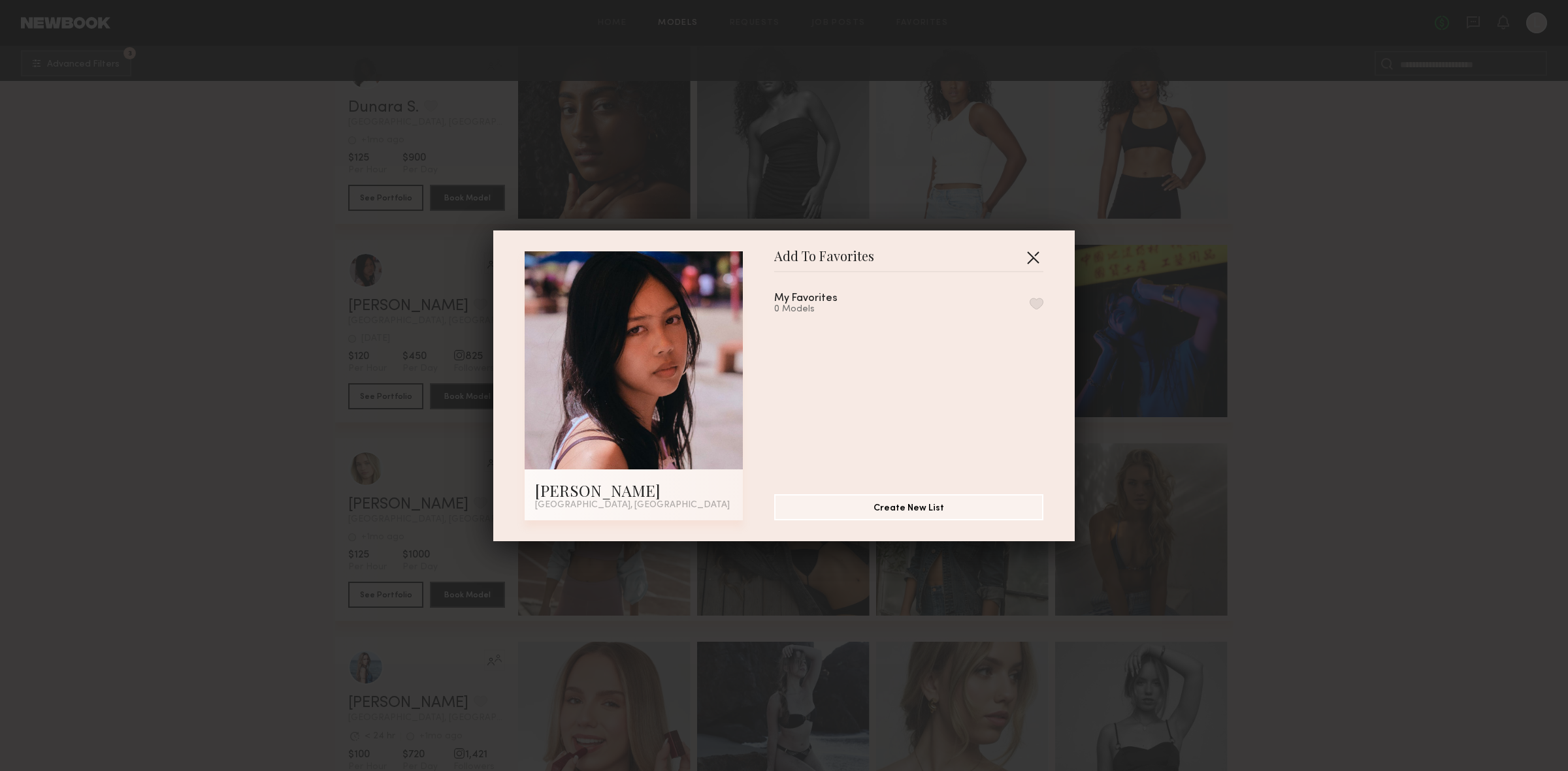
click at [1035, 259] on button "button" at bounding box center [1032, 257] width 21 height 21
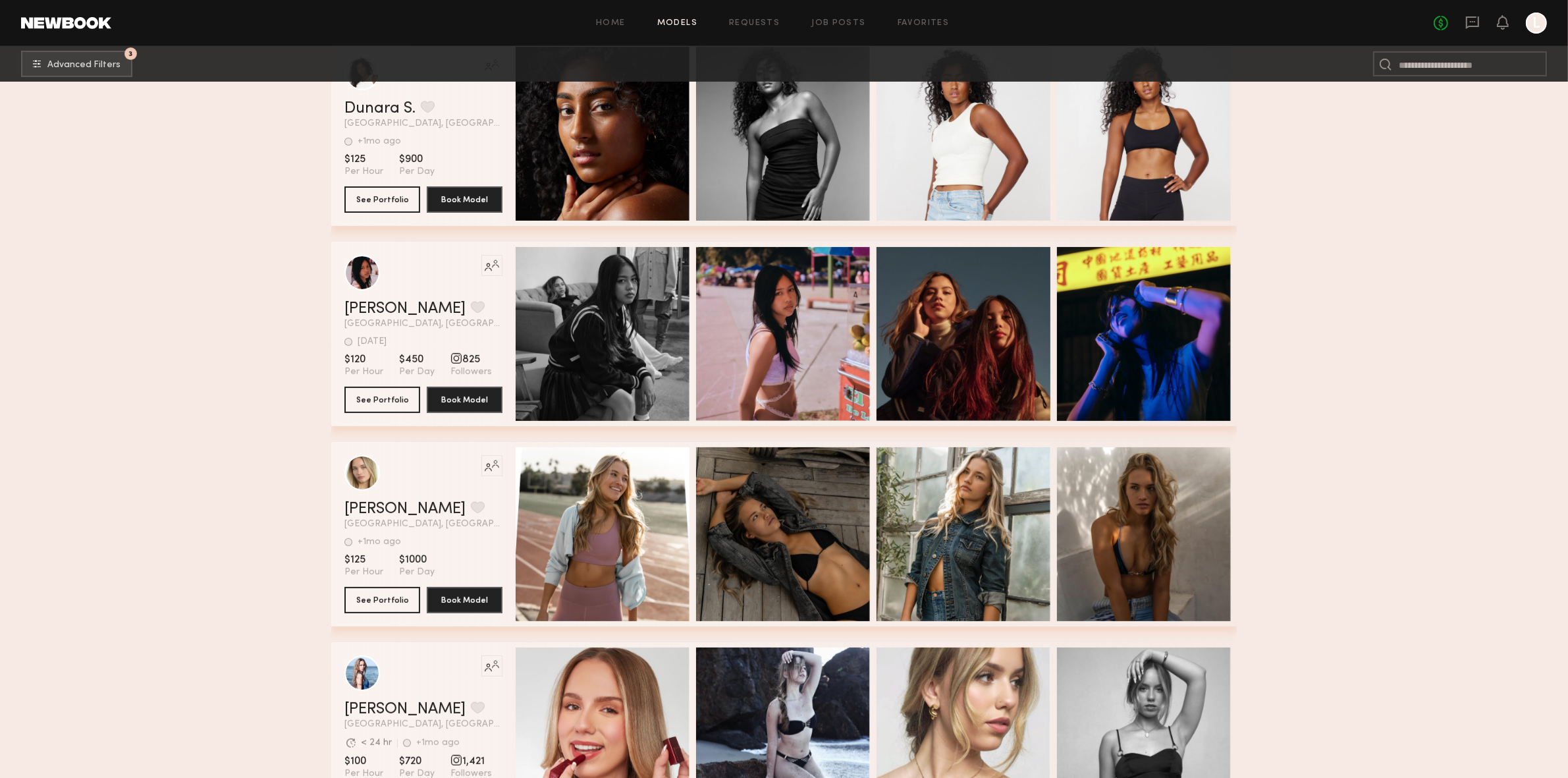
click at [372, 417] on section "Like this model’s look? Tap to explore similar talent profiles. Natalia M. Favo…" at bounding box center [423, 334] width 158 height 184
click at [375, 400] on button "See Portfolio" at bounding box center [382, 399] width 75 height 26
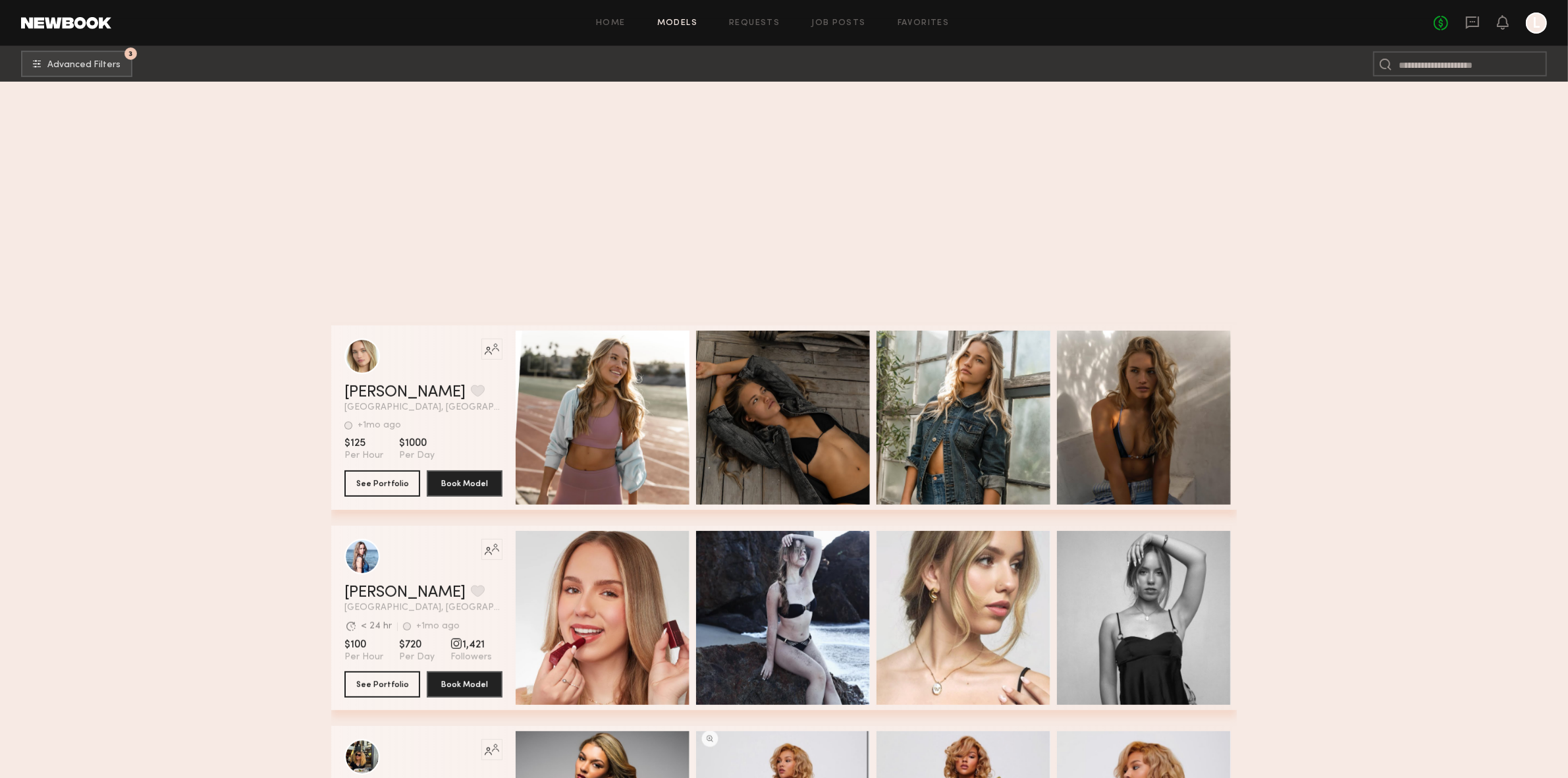
scroll to position [1279, 0]
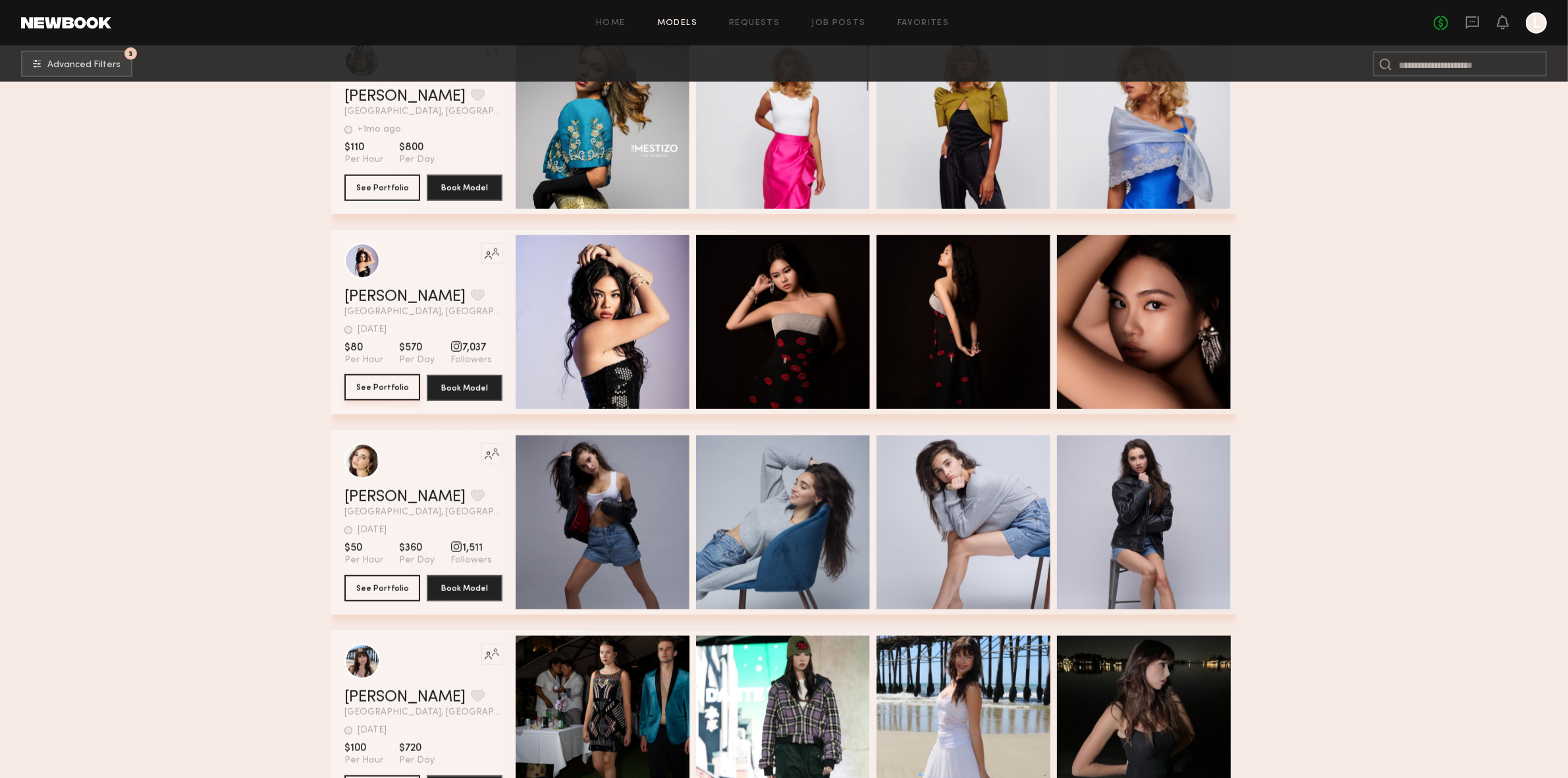
click at [399, 397] on button "See Portfolio" at bounding box center [382, 387] width 75 height 26
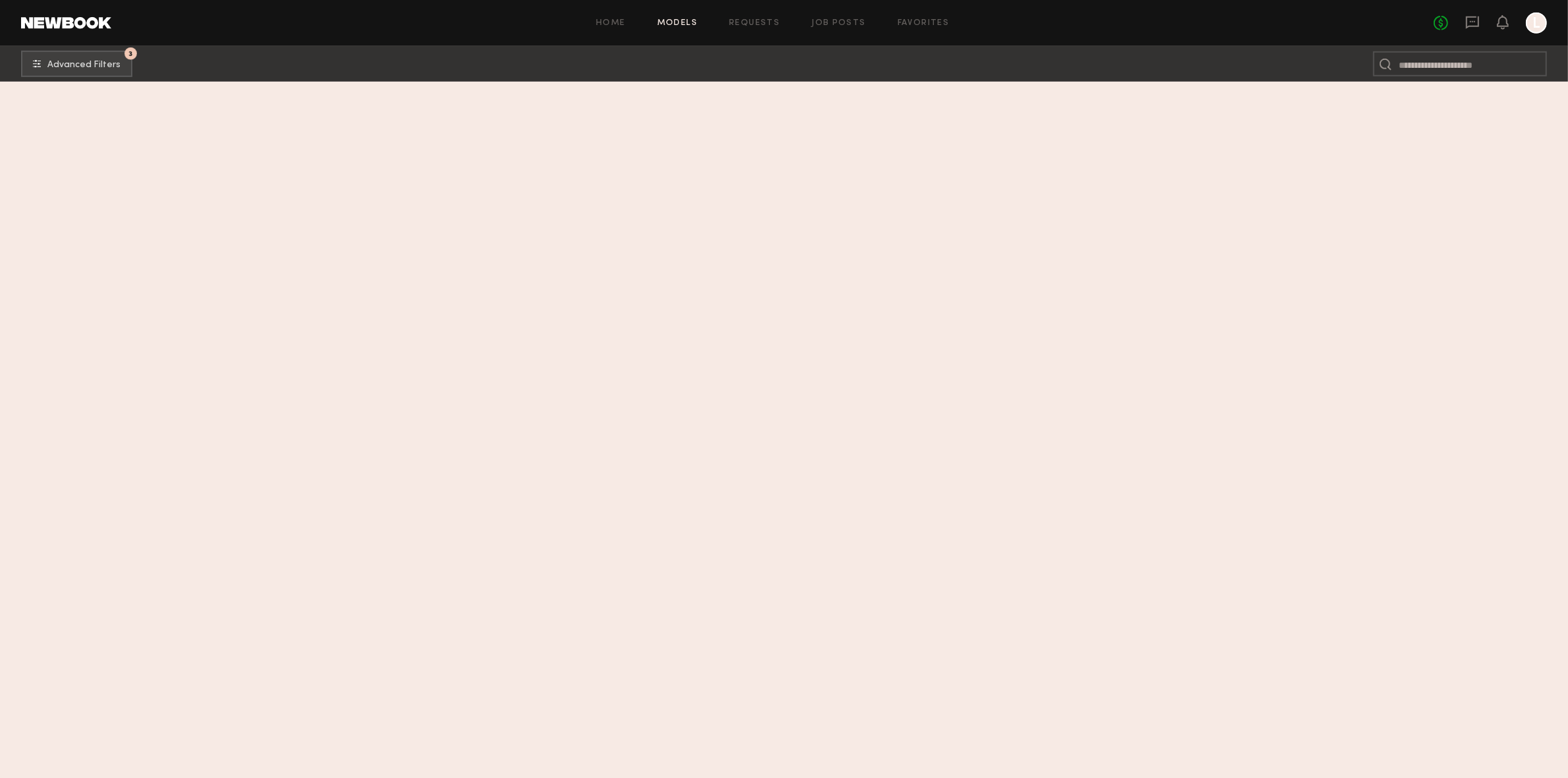
scroll to position [0, 0]
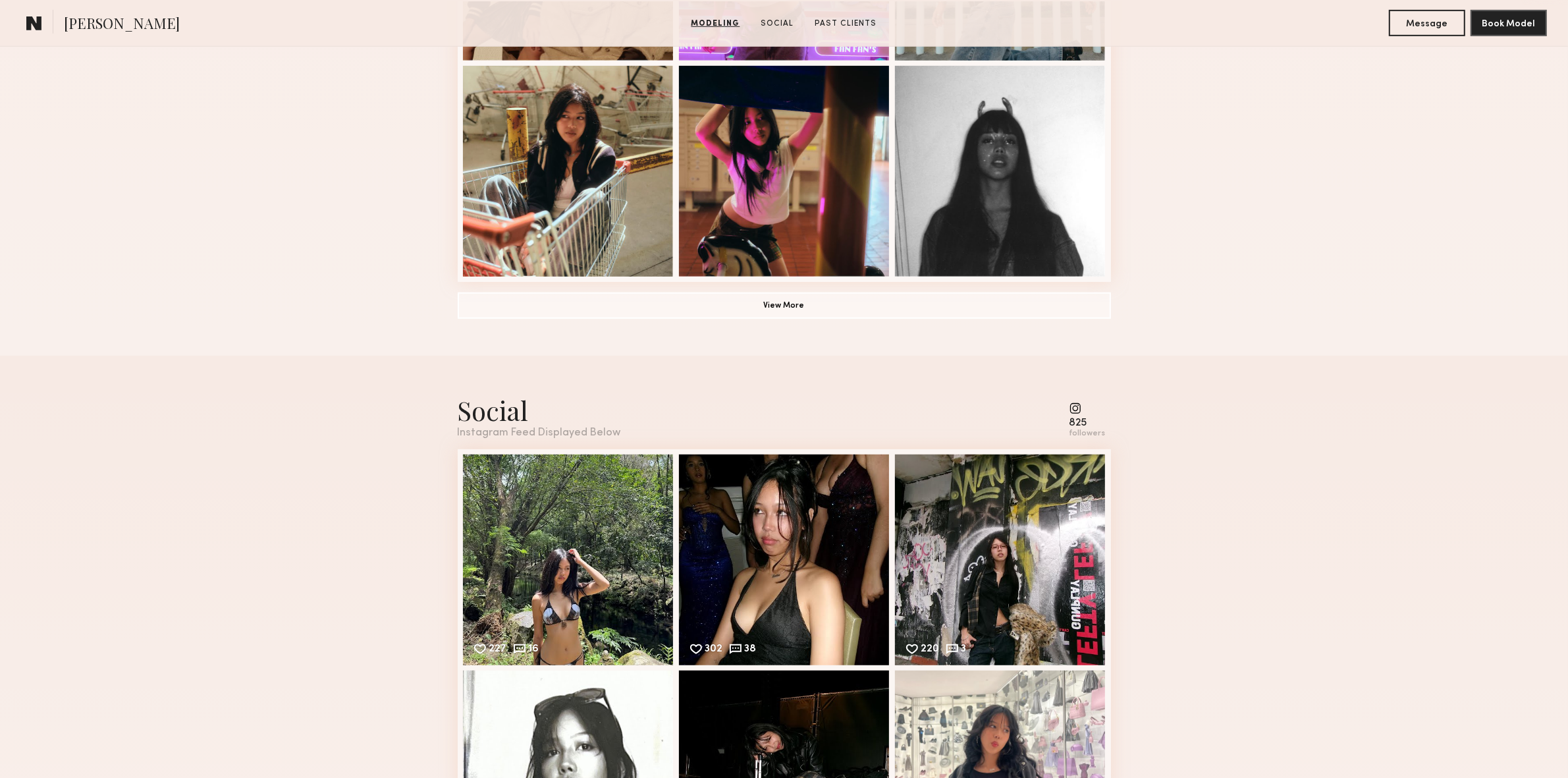
scroll to position [982, 0]
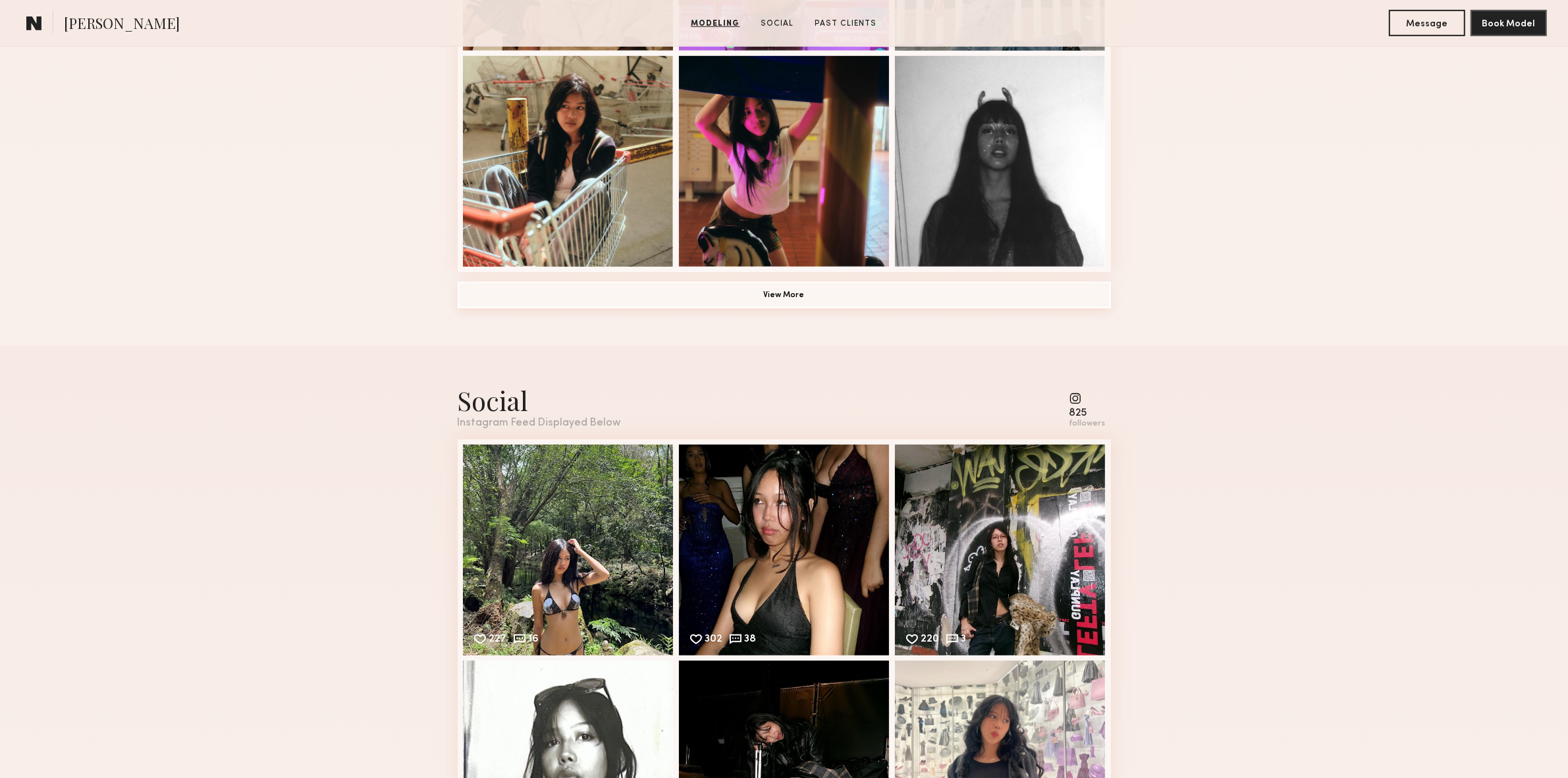
click at [808, 306] on button "View More" at bounding box center [784, 295] width 653 height 26
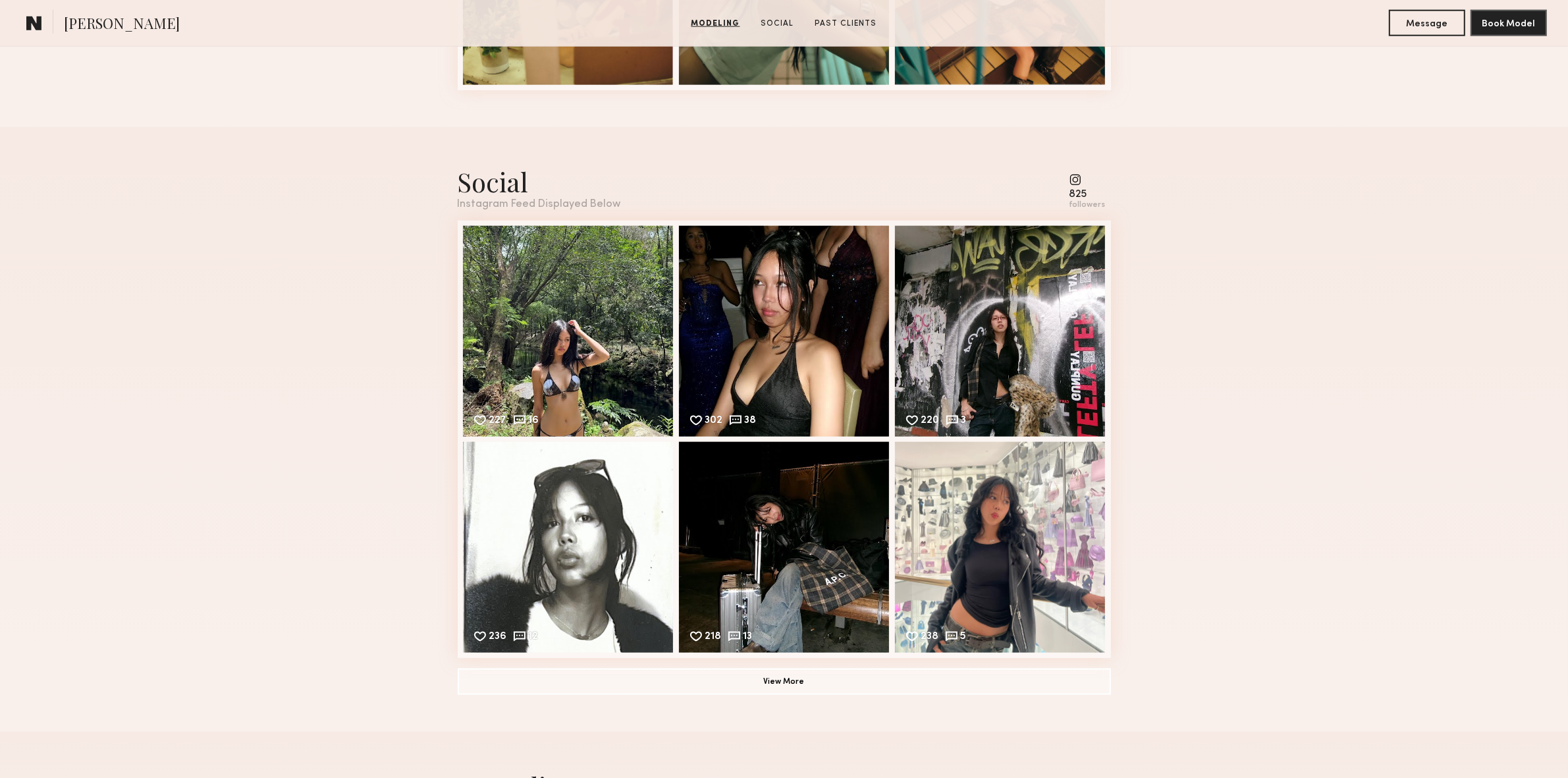
scroll to position [2064, 0]
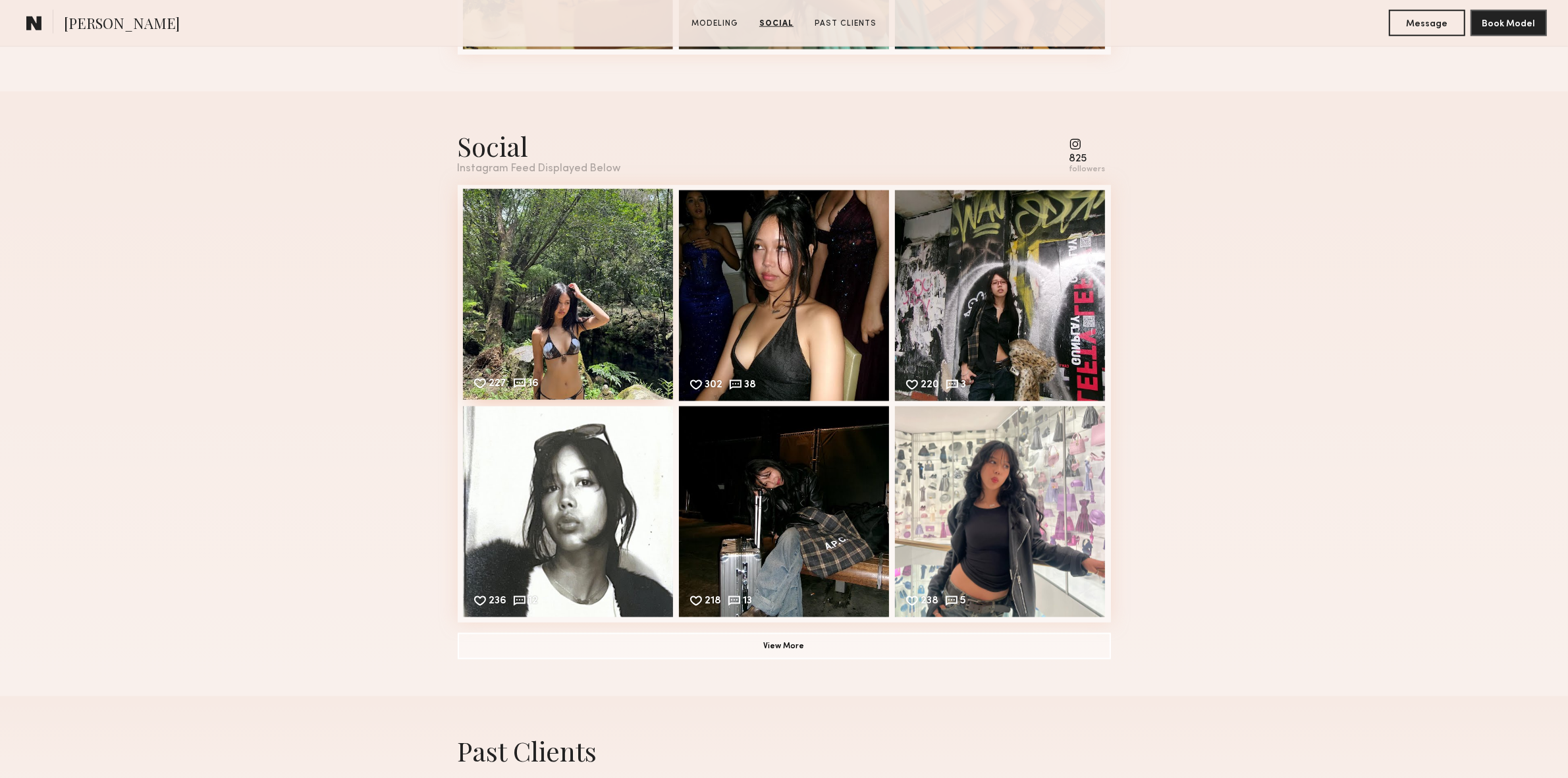
click at [579, 283] on div "227 16 Likes & comments displayed to show model’s engagement" at bounding box center [568, 294] width 211 height 211
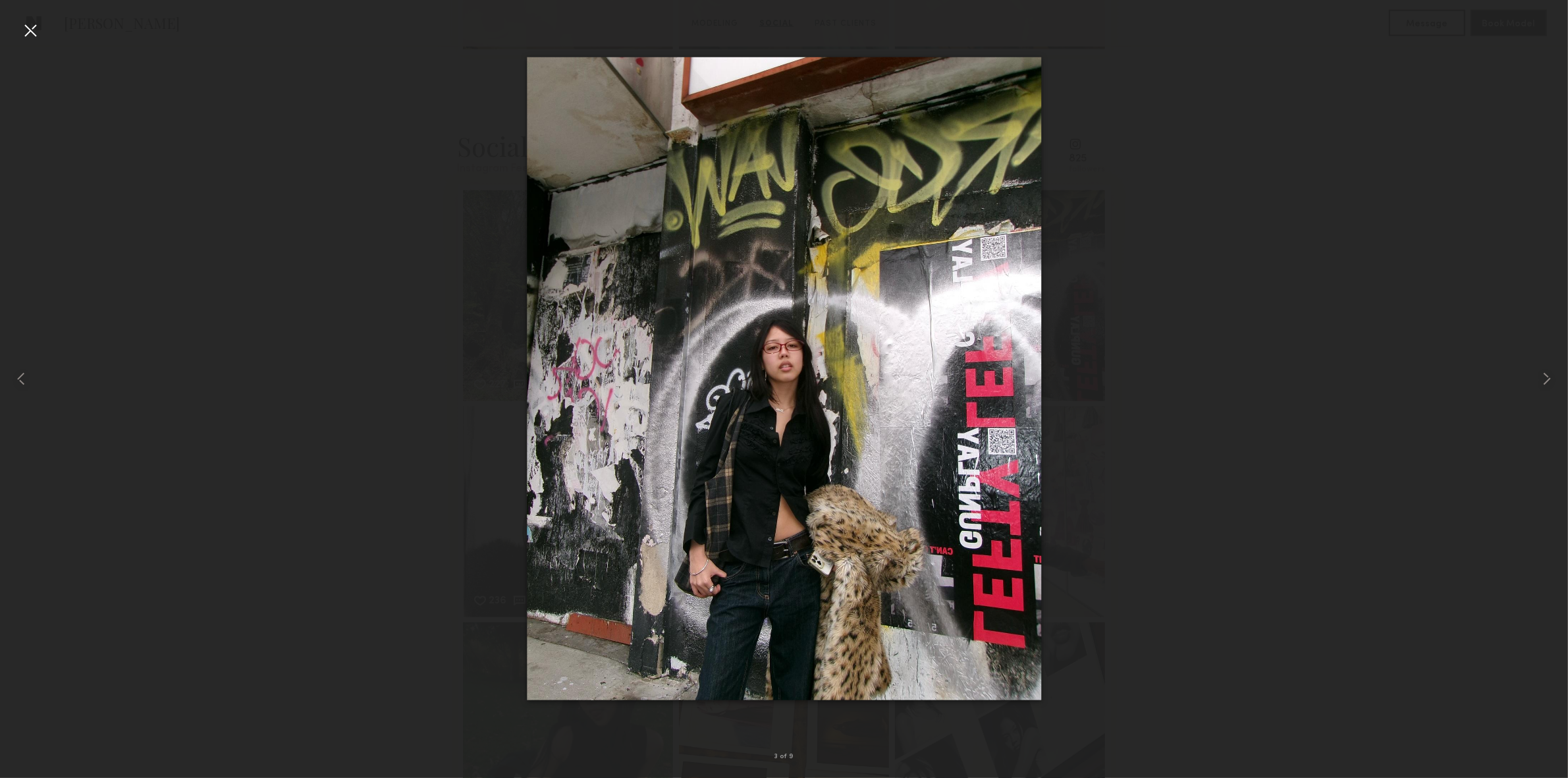
click at [36, 30] on div at bounding box center [30, 30] width 21 height 21
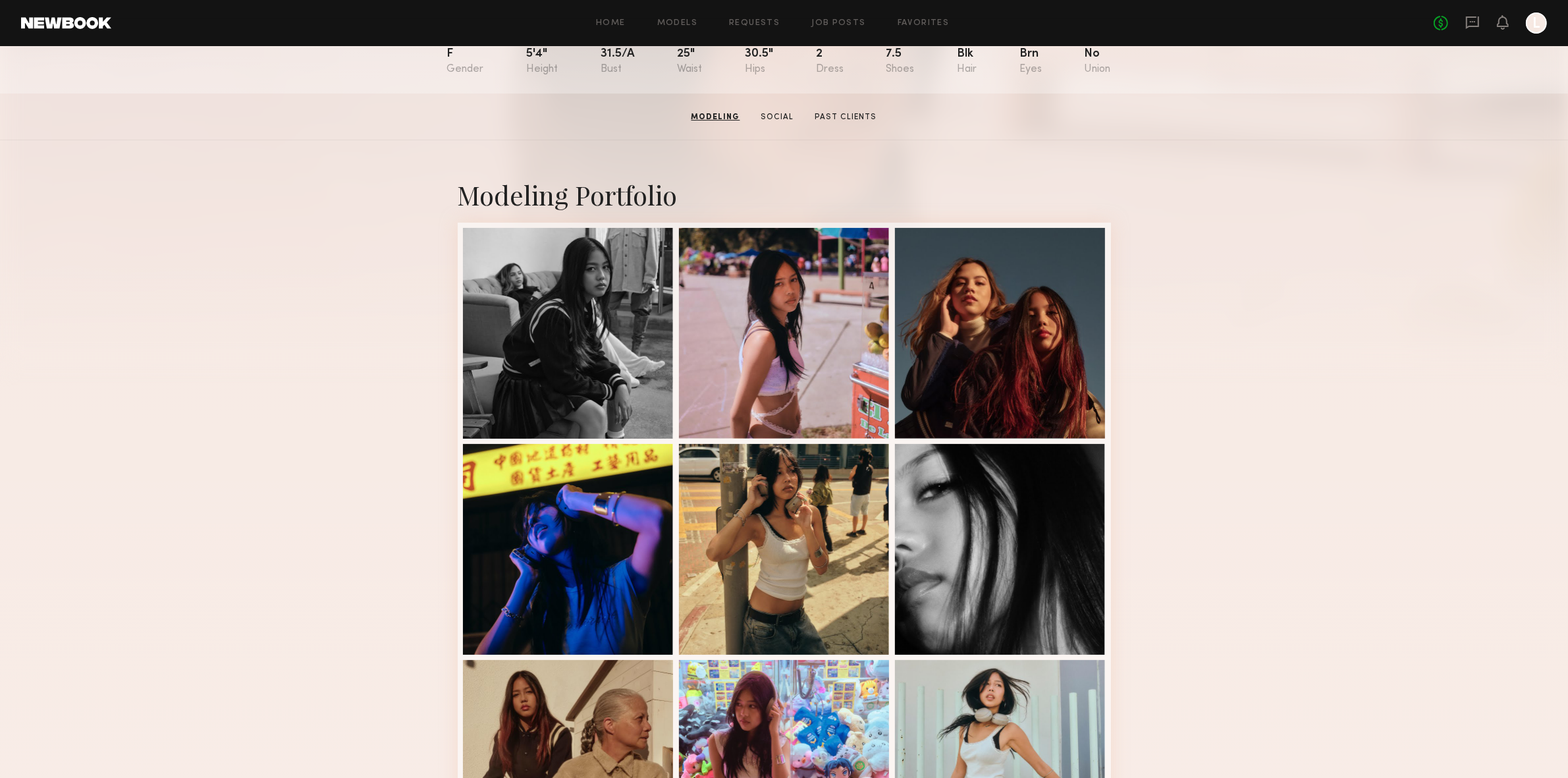
scroll to position [20, 0]
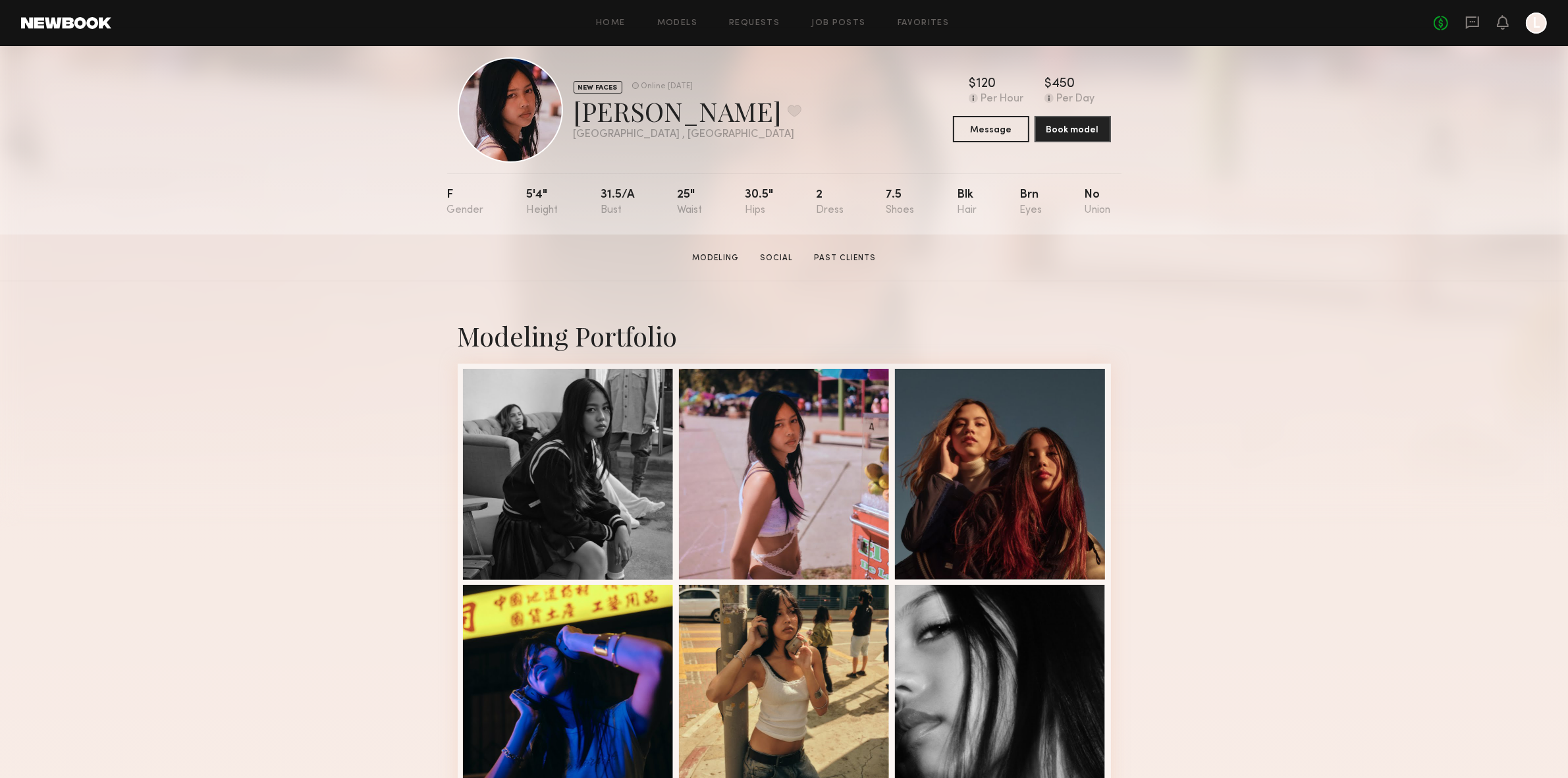
drag, startPoint x: 1567, startPoint y: 138, endPoint x: 1579, endPoint y: 231, distance: 93.8
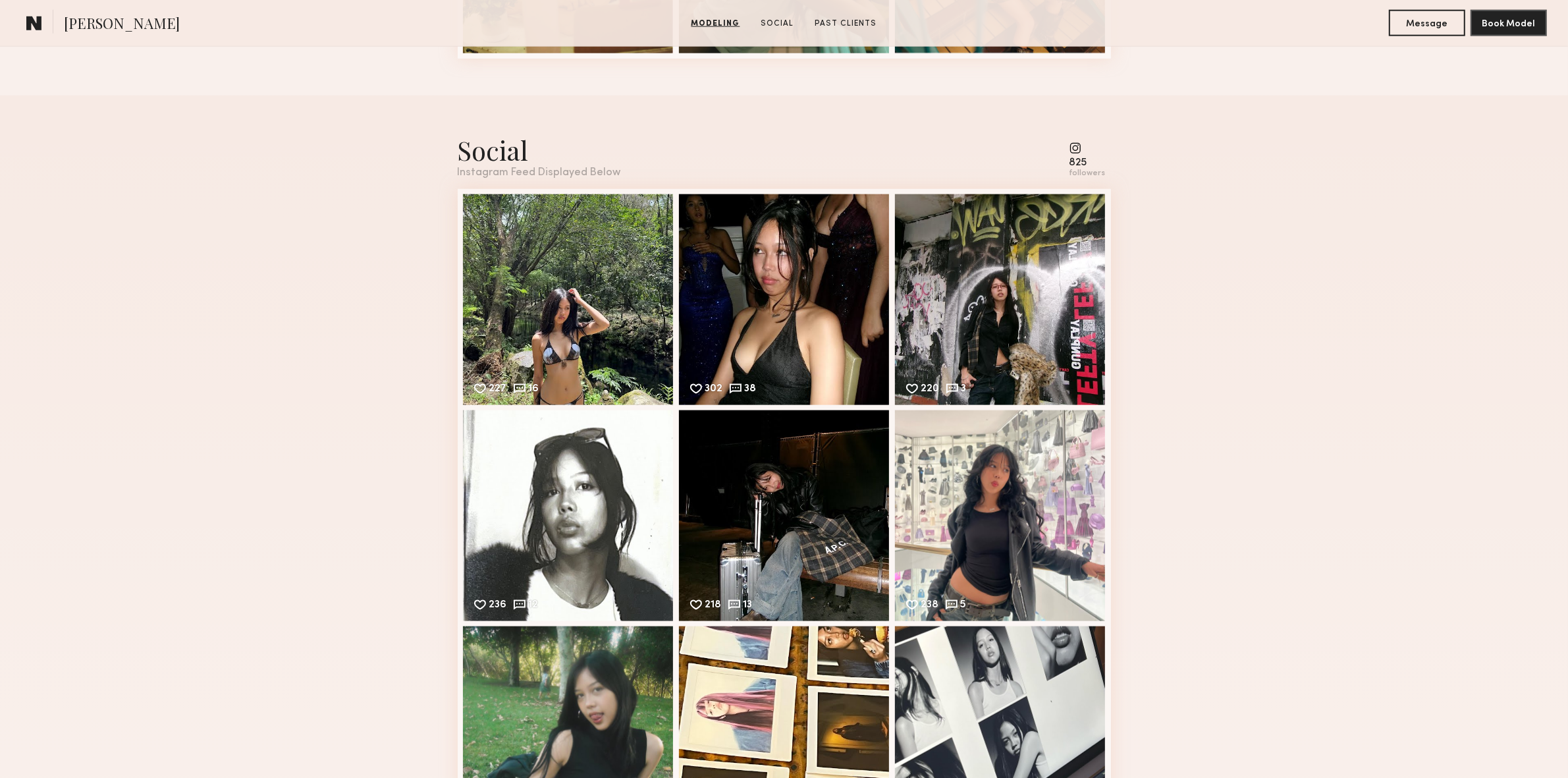
scroll to position [2114, 0]
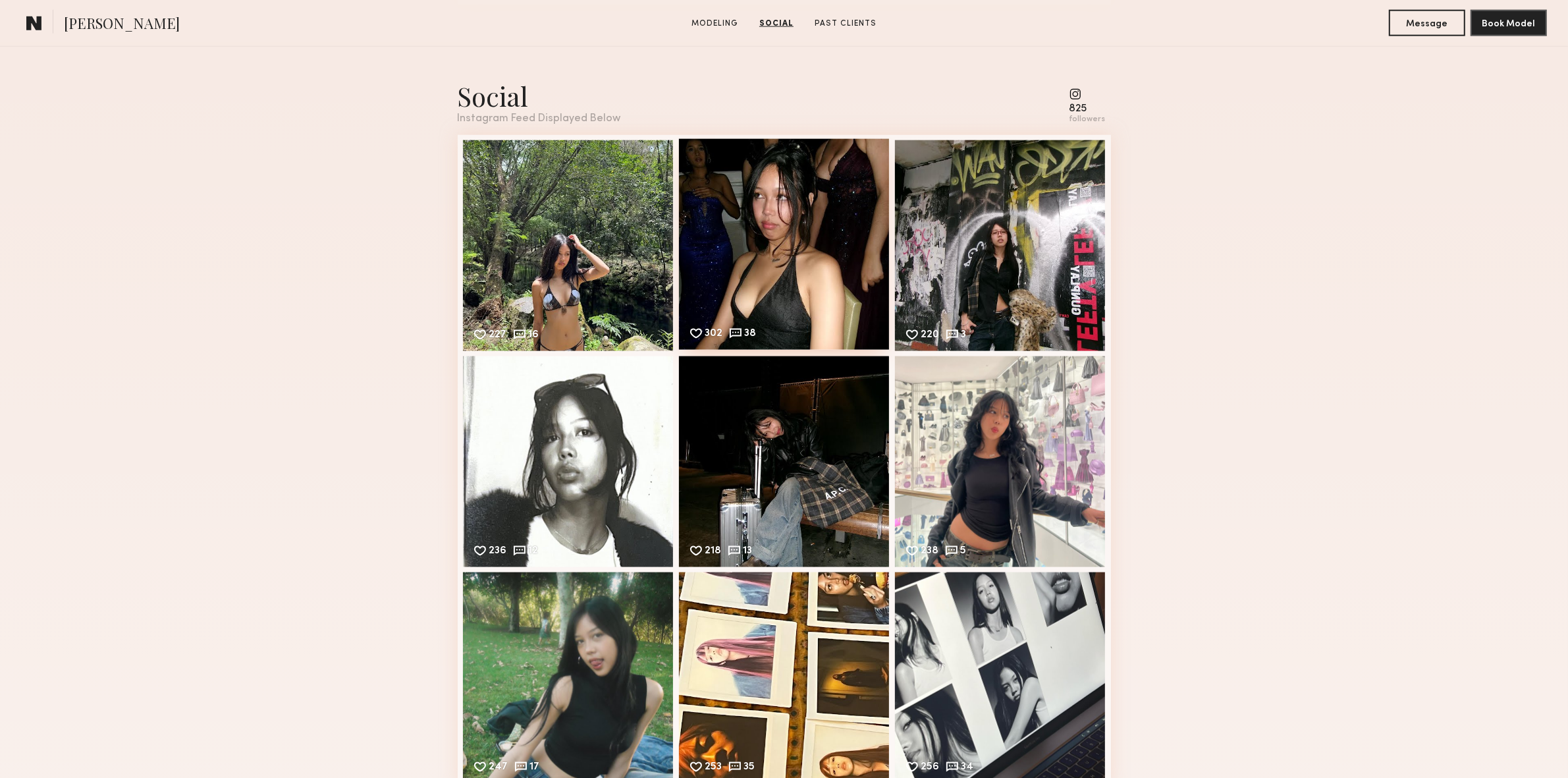
click at [796, 249] on div "302 38 Likes & comments displayed to show model’s engagement" at bounding box center [784, 244] width 211 height 211
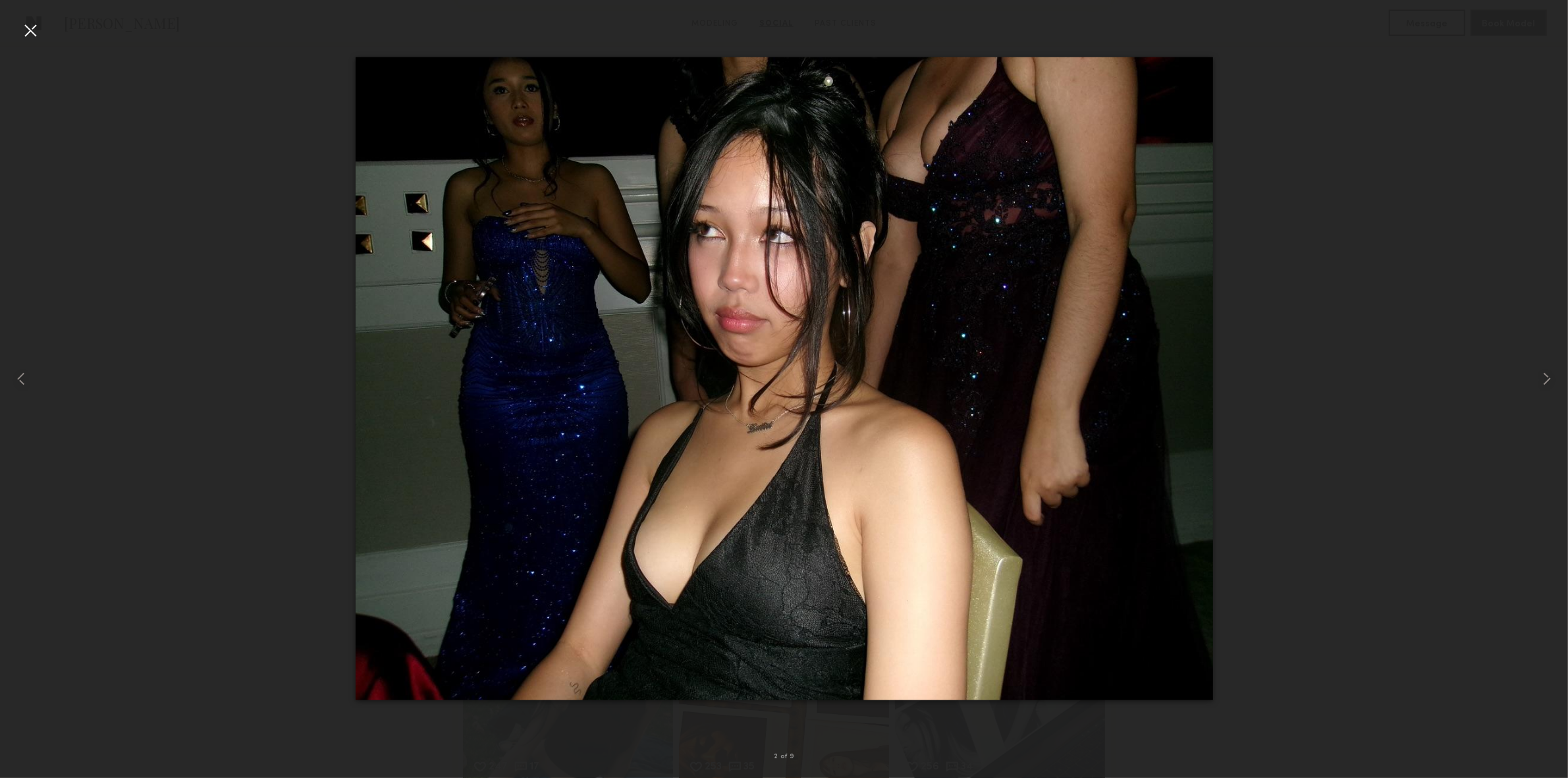
click at [28, 27] on div at bounding box center [30, 30] width 21 height 21
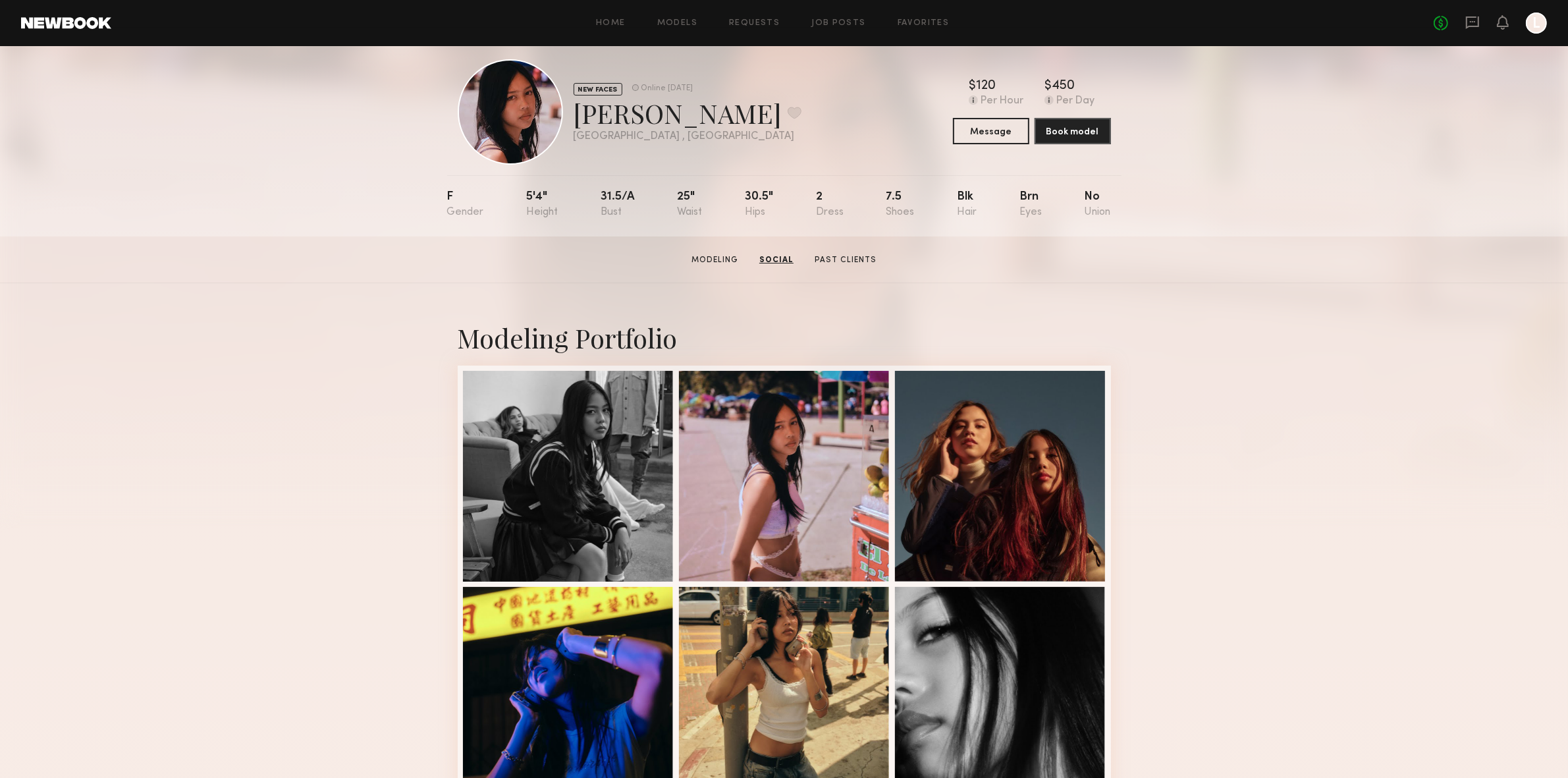
scroll to position [0, 0]
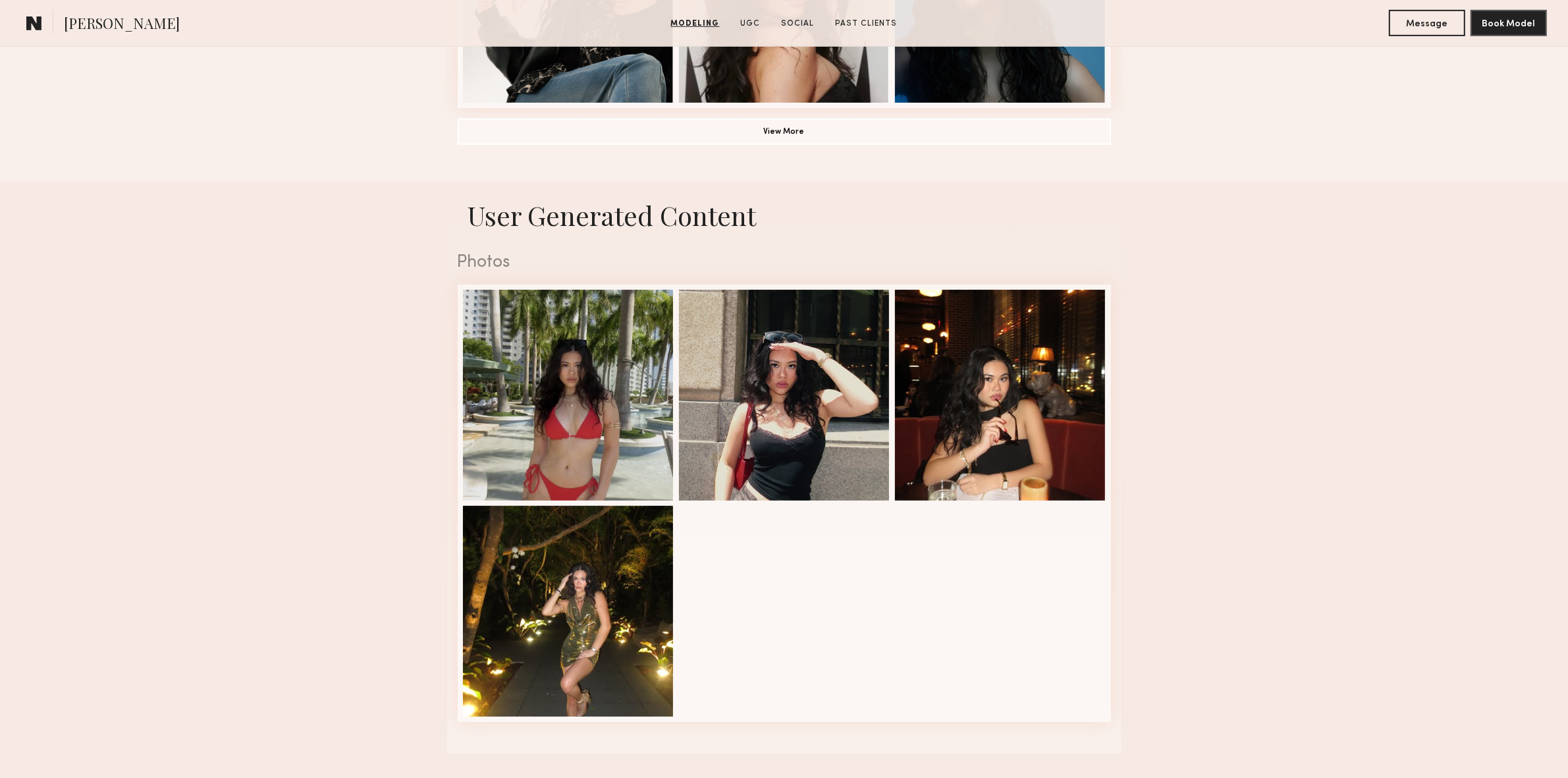
scroll to position [990, 0]
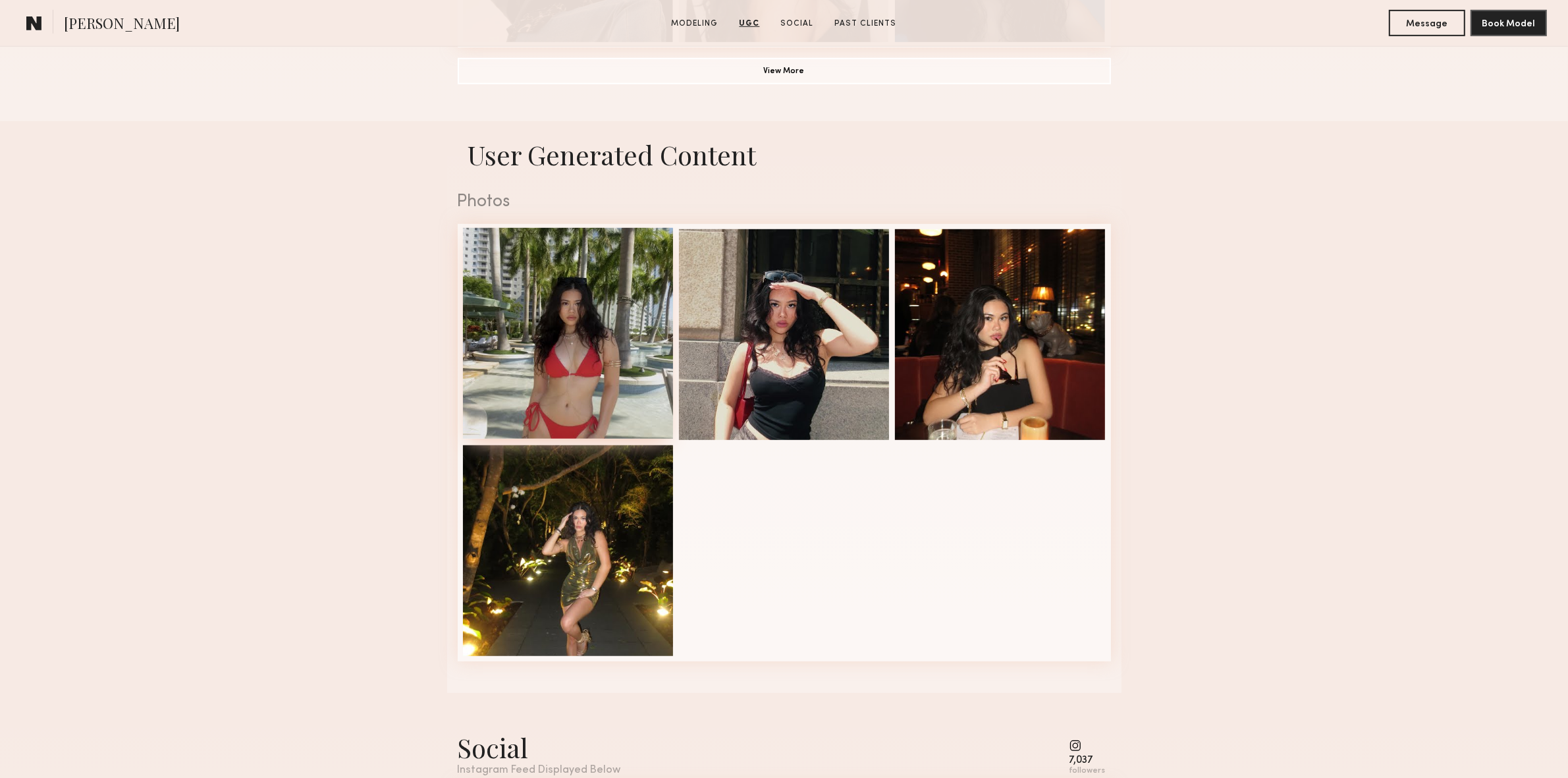
click at [593, 347] on div at bounding box center [568, 333] width 211 height 211
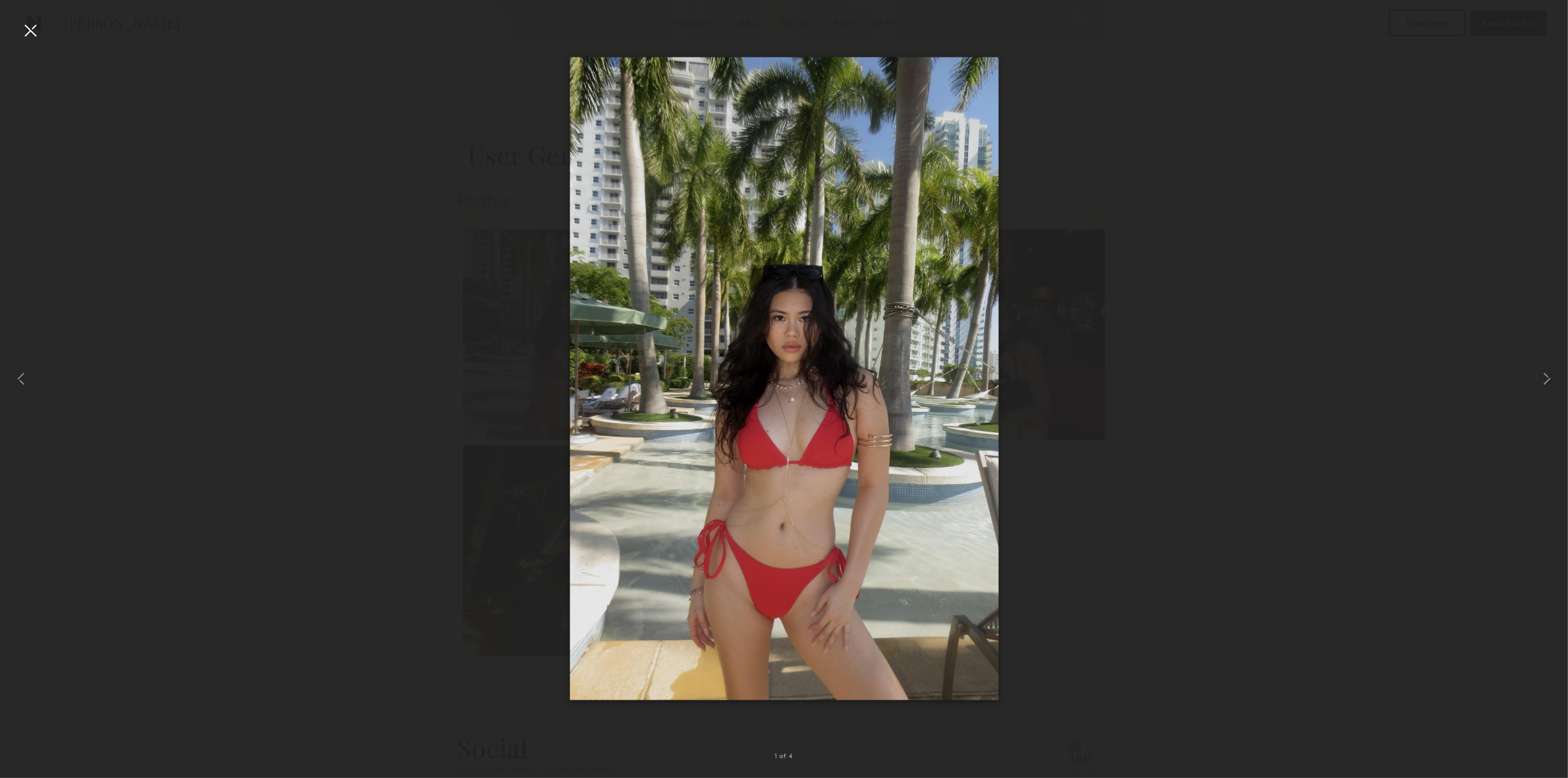
click at [32, 23] on div at bounding box center [30, 30] width 21 height 21
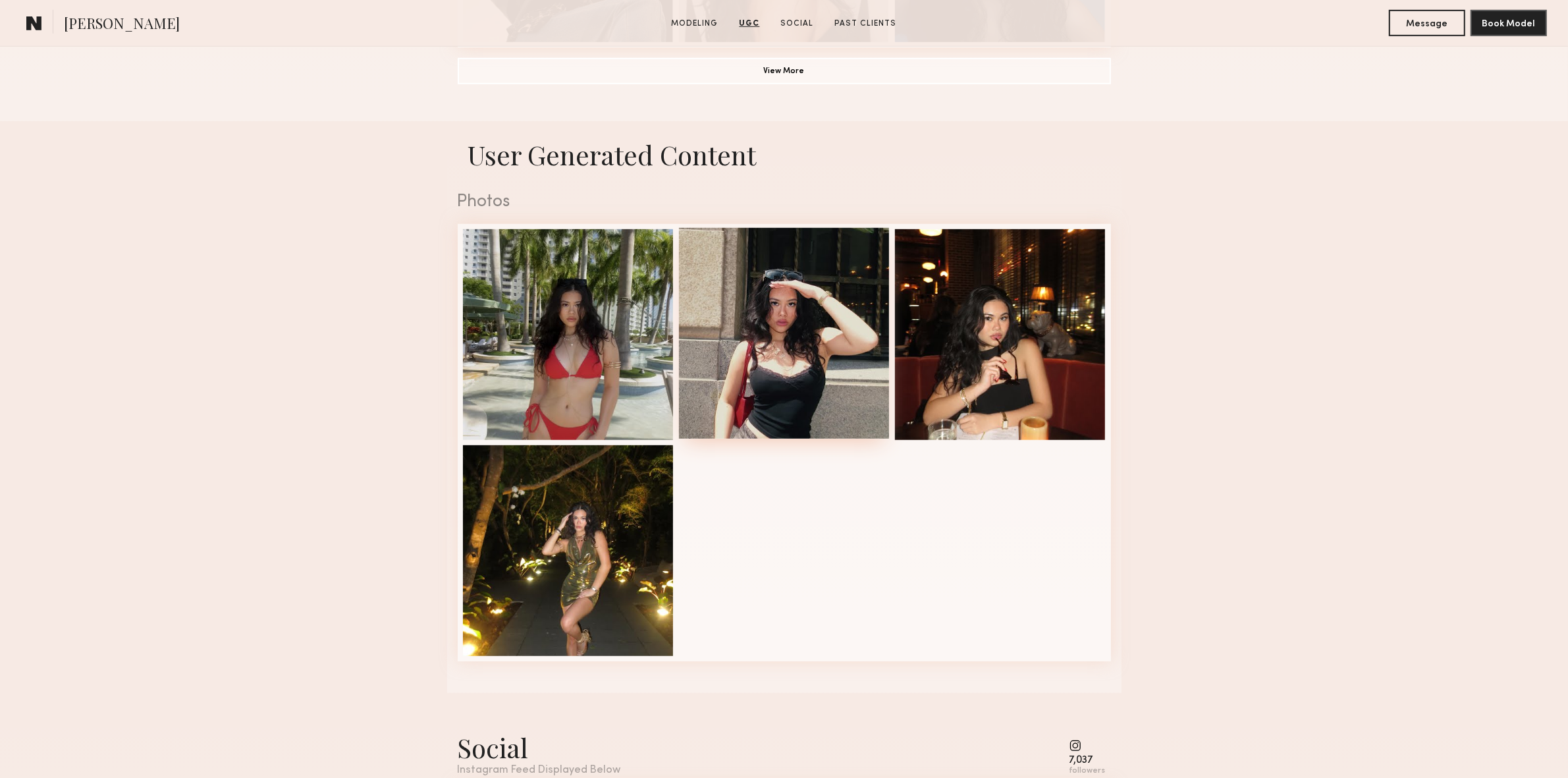
click at [774, 325] on div at bounding box center [784, 333] width 211 height 211
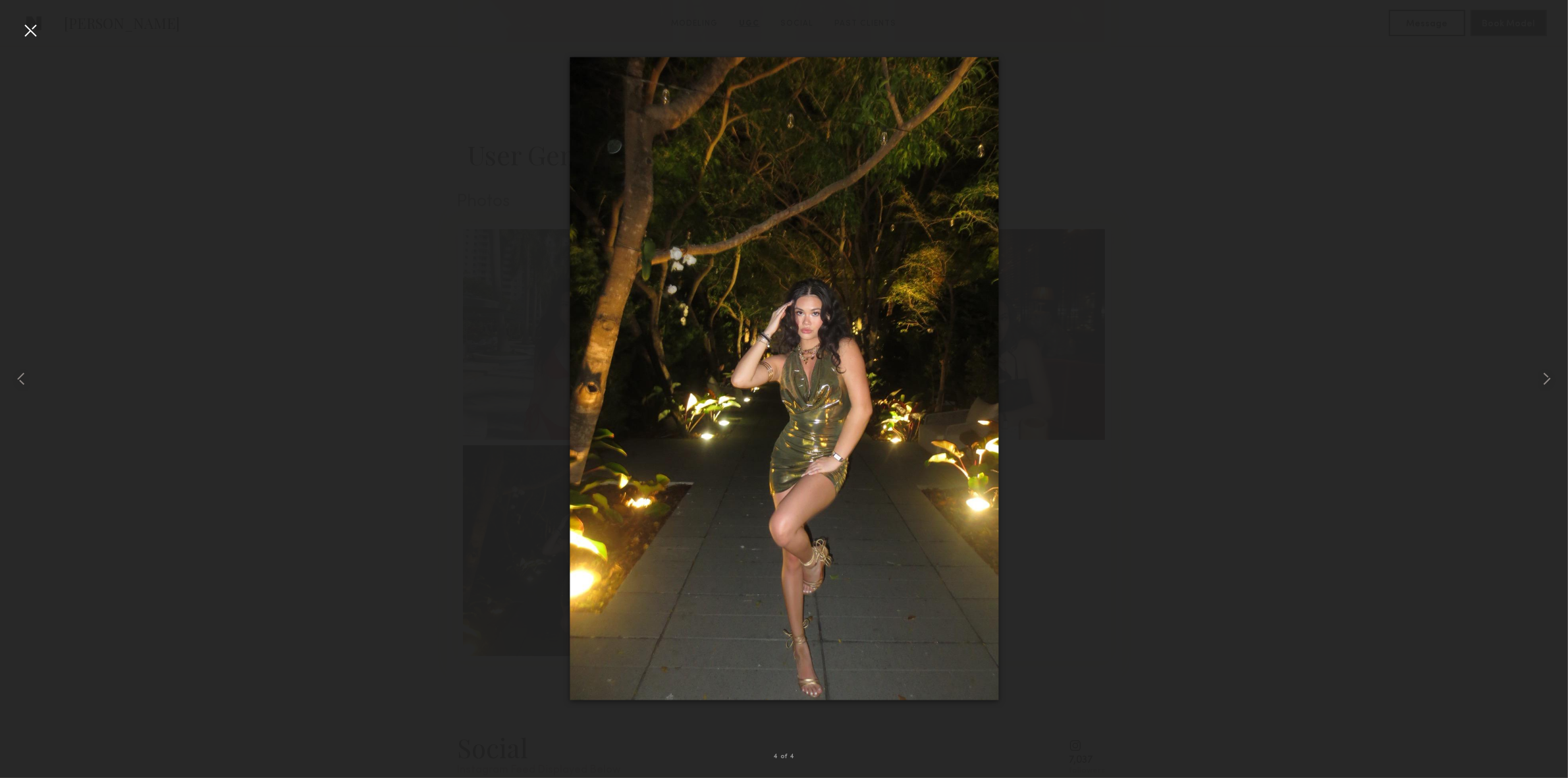
click at [33, 29] on div at bounding box center [30, 30] width 21 height 21
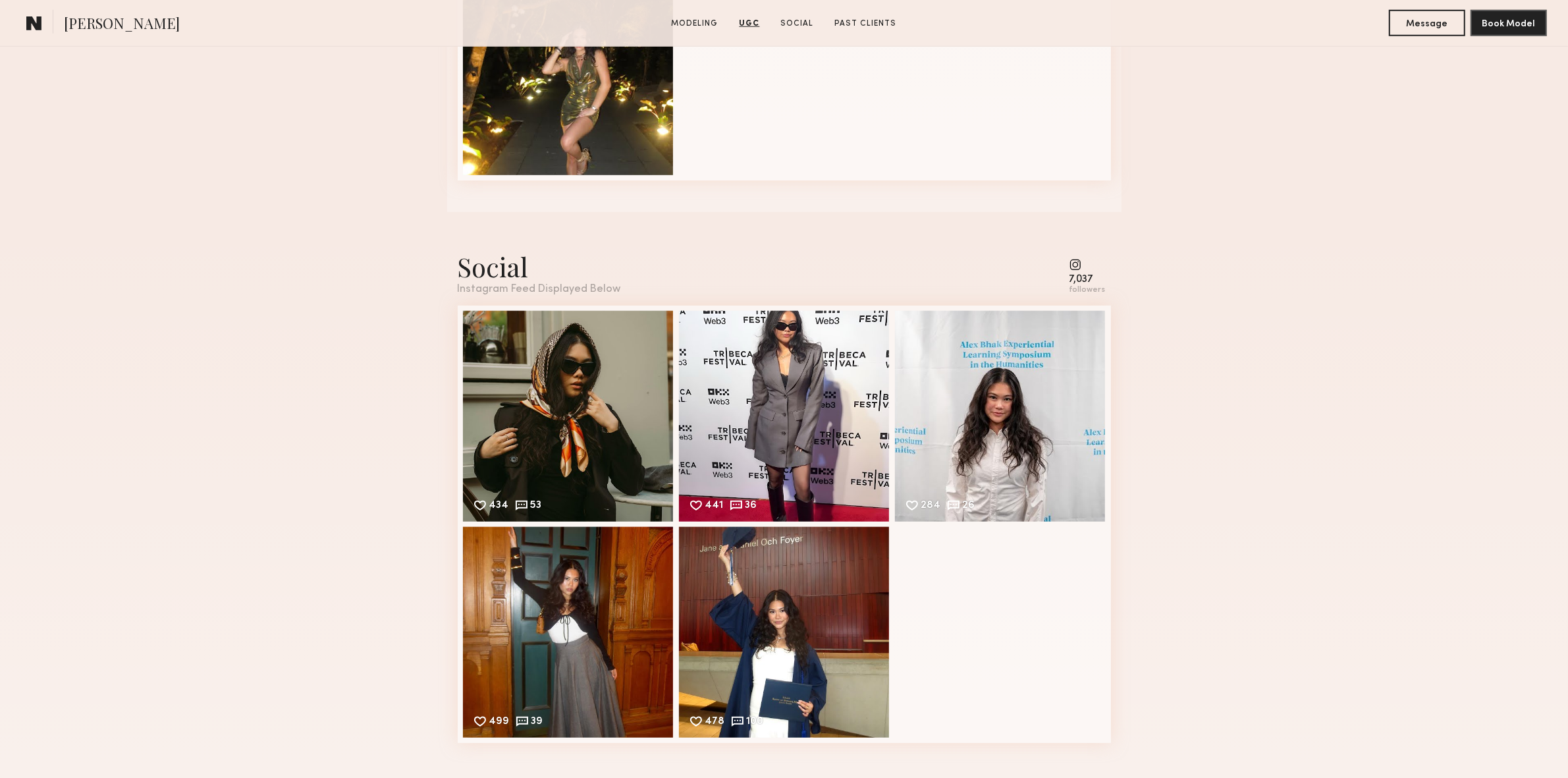
scroll to position [1676, 0]
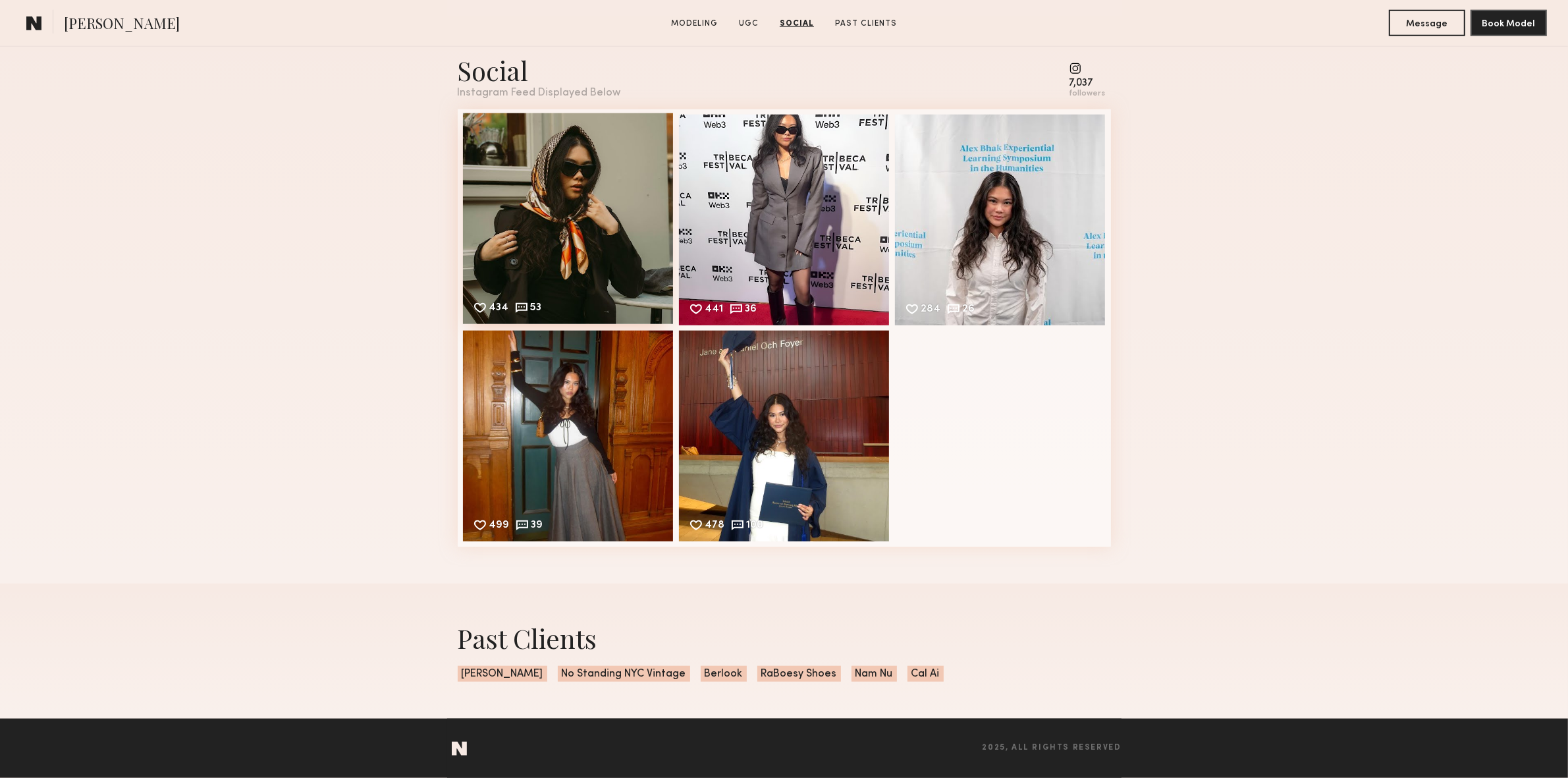
click at [539, 220] on div "434 53 Likes & comments displayed to show model’s engagement" at bounding box center [568, 218] width 211 height 211
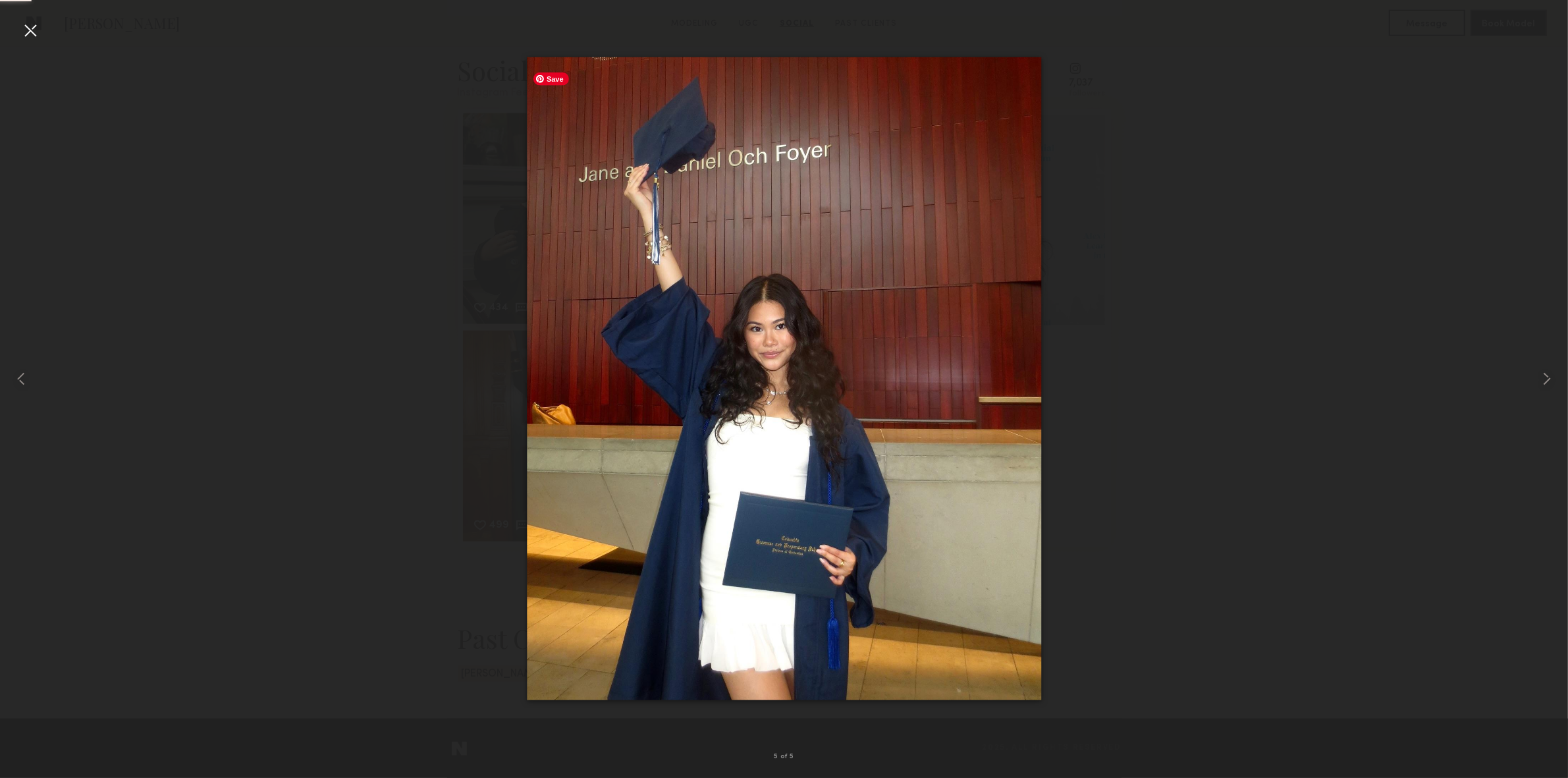
scroll to position [2720, 0]
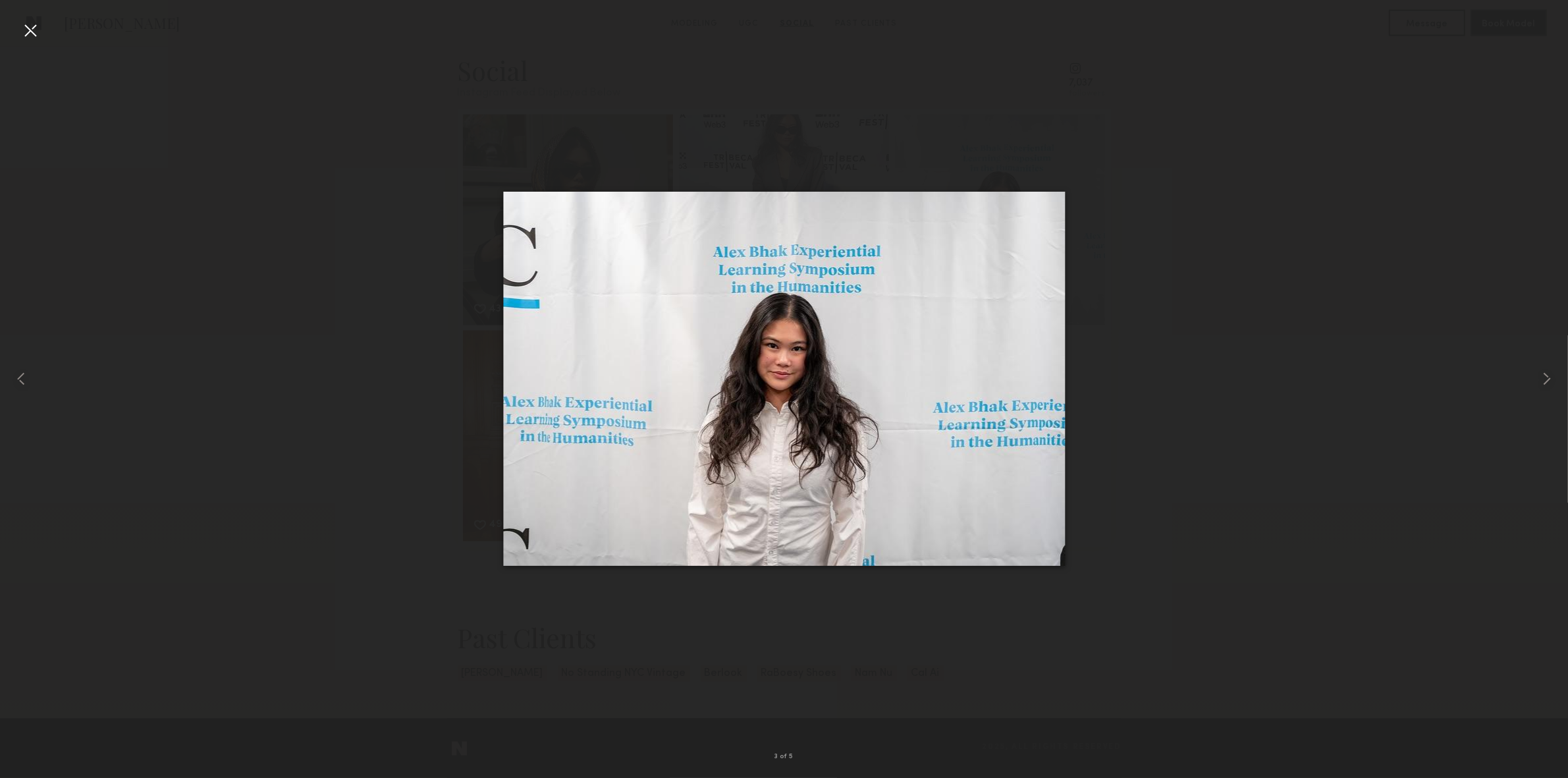
click at [30, 28] on div at bounding box center [30, 30] width 21 height 21
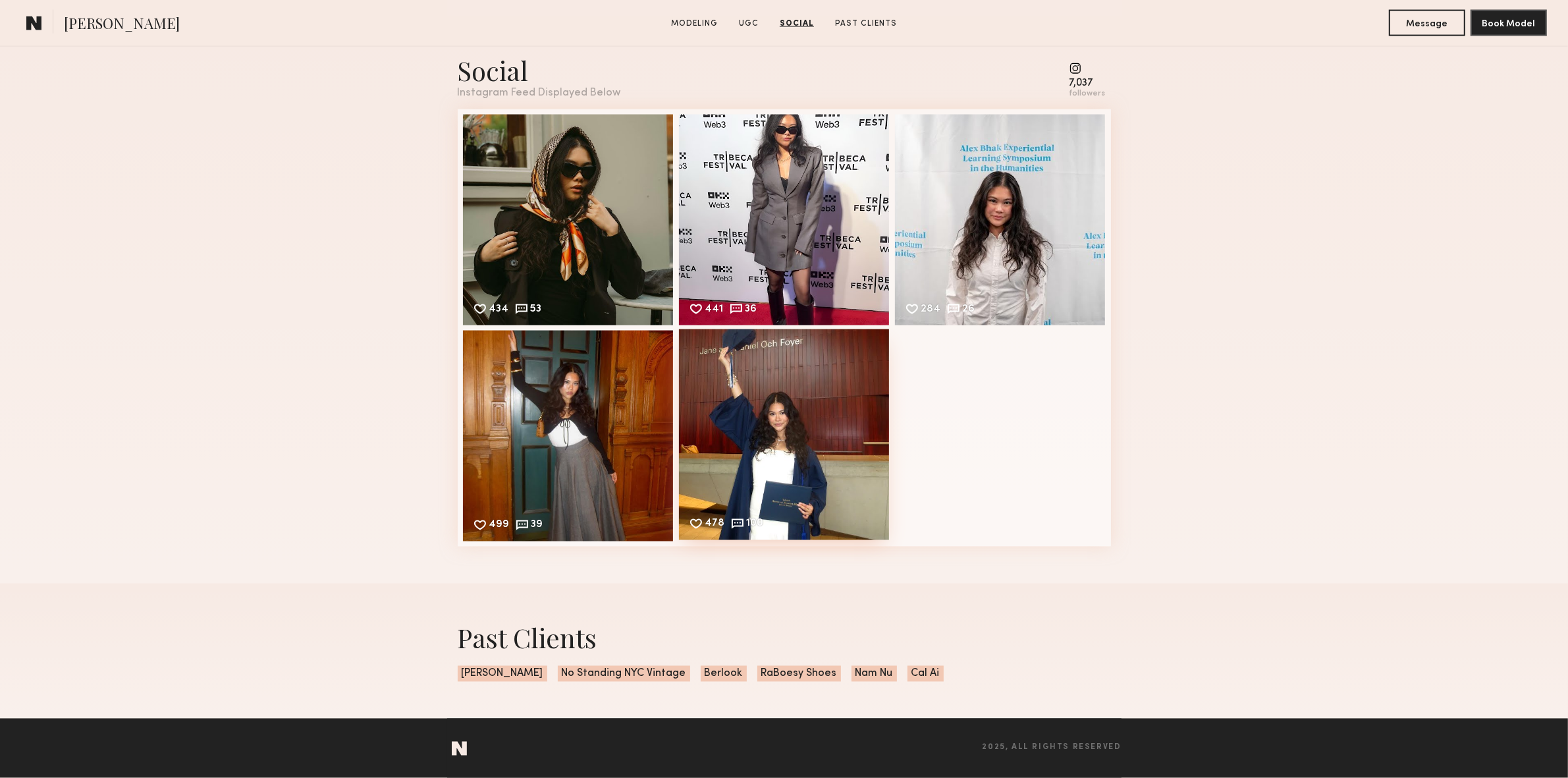
click at [805, 442] on div "478 100 Likes & comments displayed to show model’s engagement" at bounding box center [784, 434] width 211 height 211
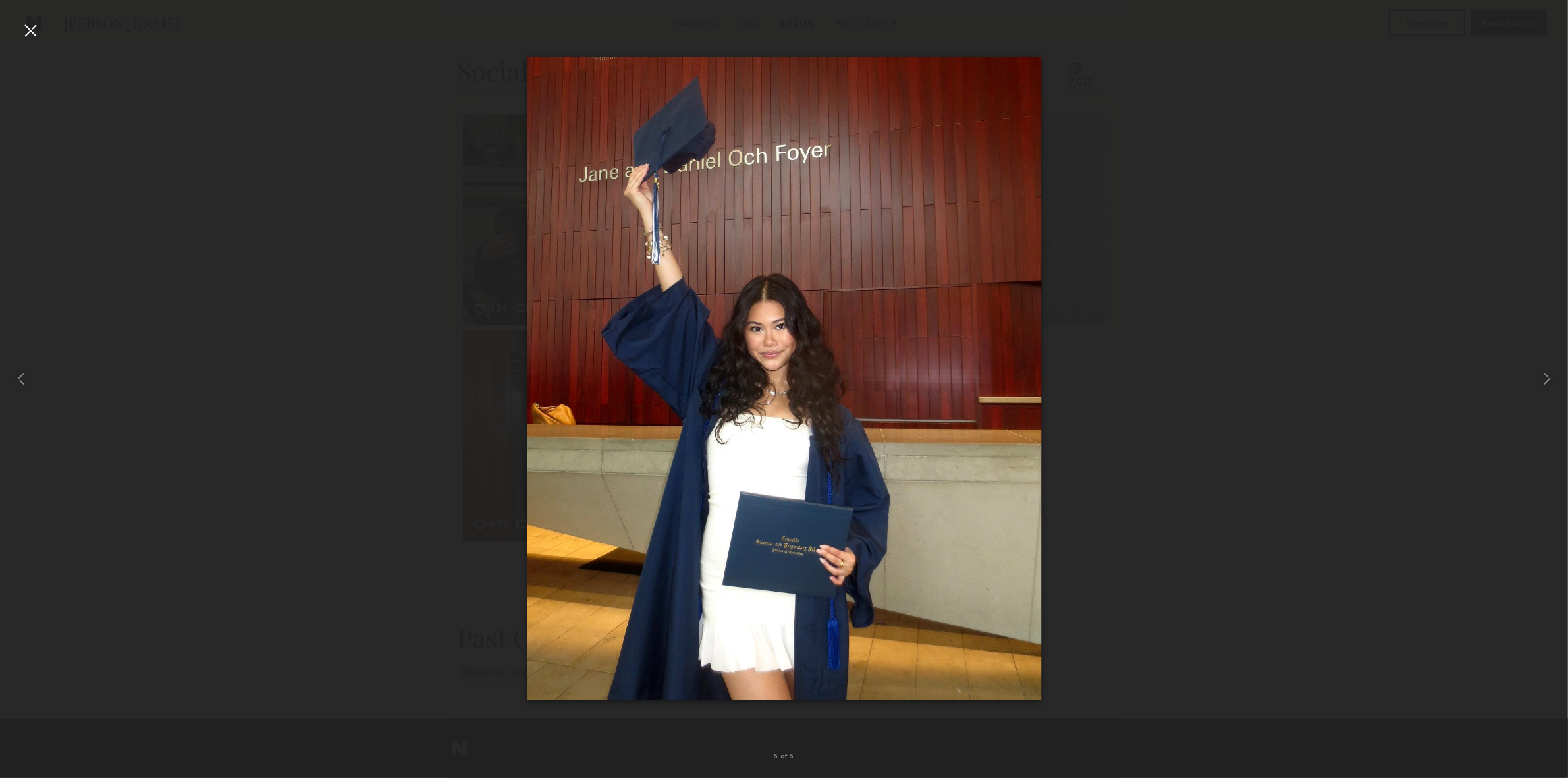
click at [33, 25] on div at bounding box center [30, 30] width 21 height 21
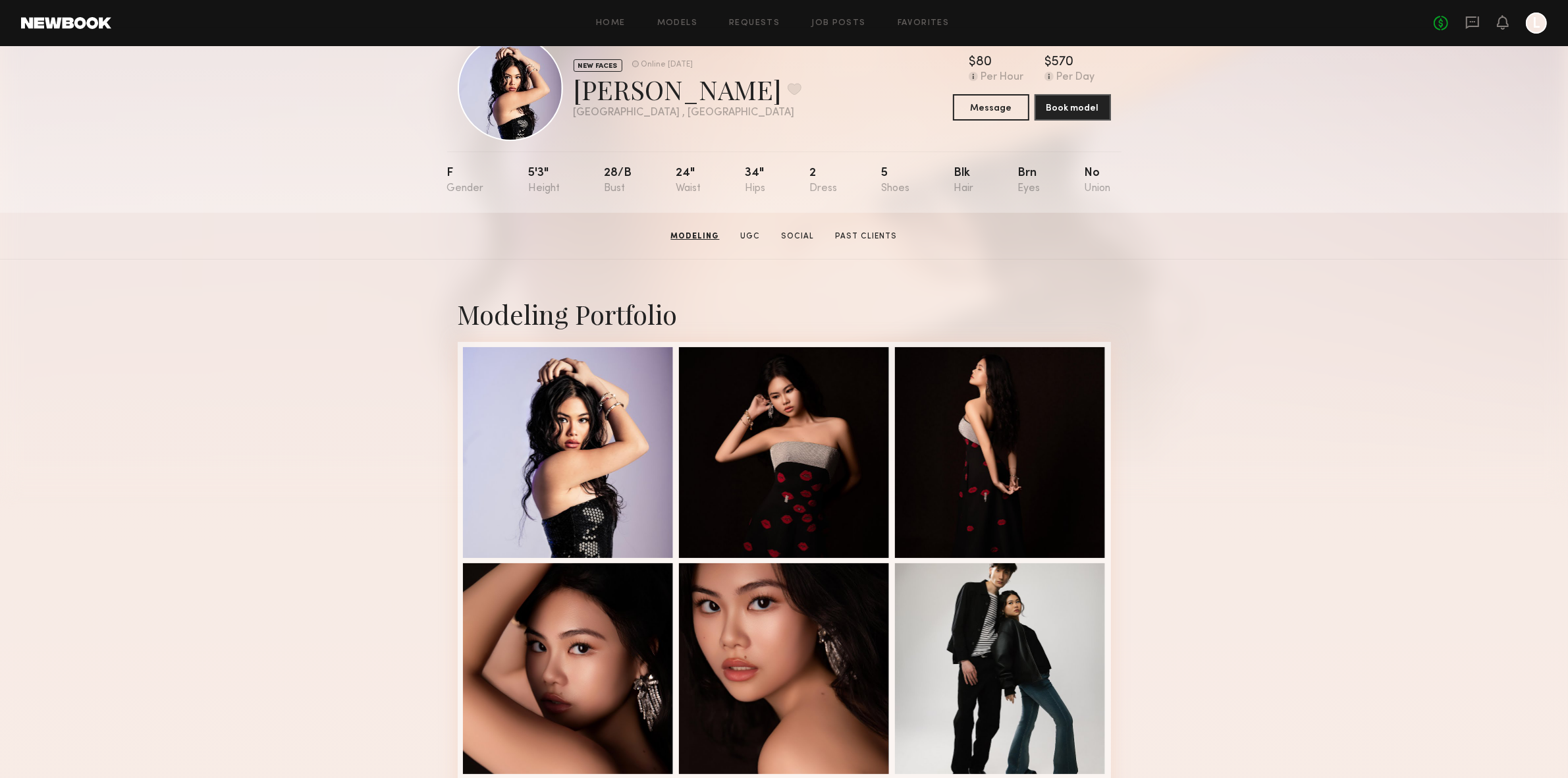
scroll to position [0, 0]
